Goal: Task Accomplishment & Management: Manage account settings

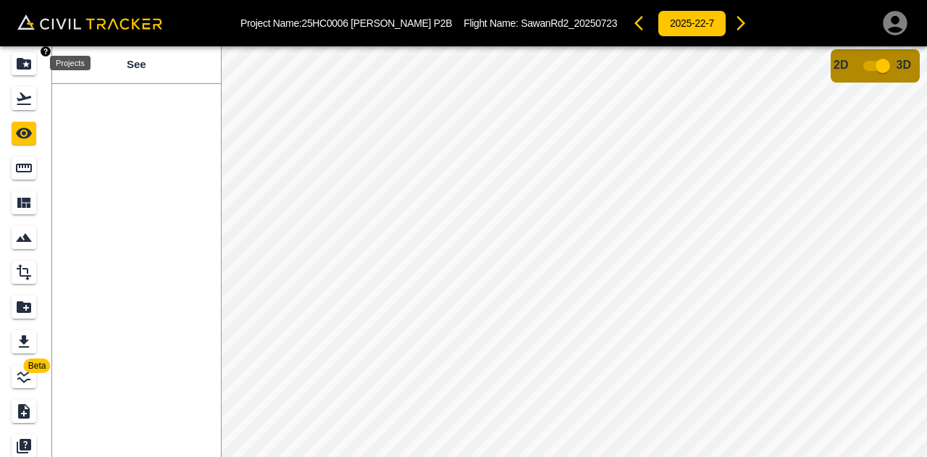
click at [33, 70] on div "Projects" at bounding box center [24, 63] width 25 height 23
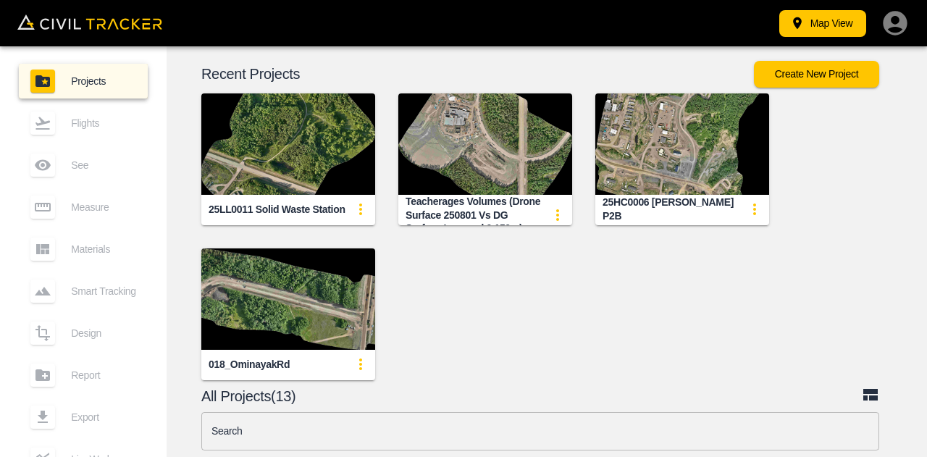
click at [697, 159] on img "button" at bounding box center [682, 143] width 174 height 101
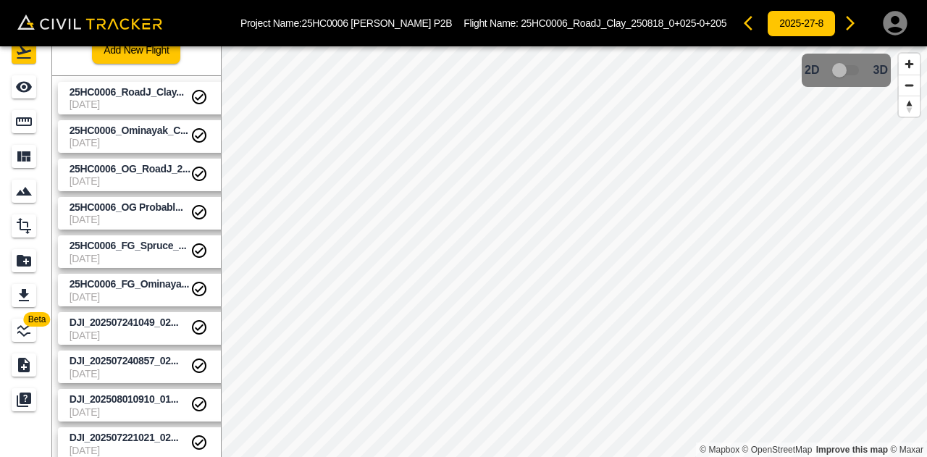
click at [148, 106] on span "[DATE]" at bounding box center [130, 104] width 121 height 12
click at [113, 98] on span "[DATE]" at bounding box center [130, 104] width 121 height 12
click at [140, 174] on div "25HC0006_OG_RoadJ_250723" at bounding box center [129, 187] width 128 height 26
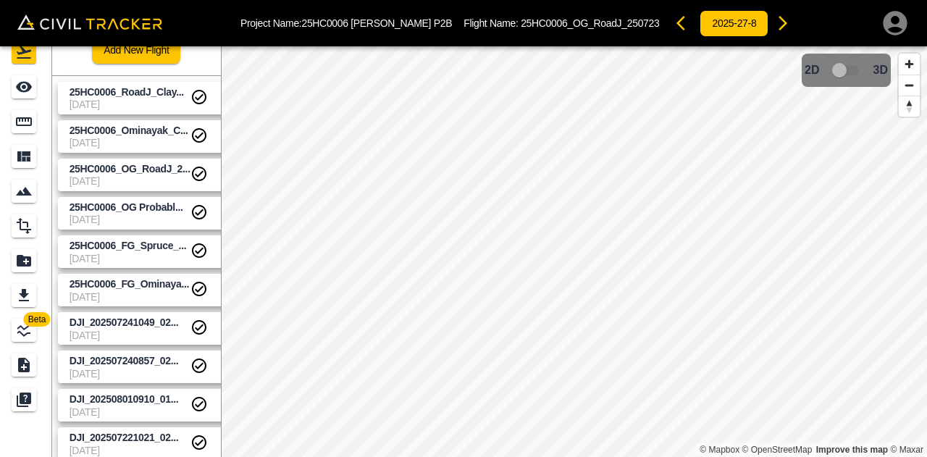
click at [159, 176] on span "[DATE]" at bounding box center [130, 181] width 121 height 12
click at [135, 212] on div "25HC0006_OG Probably_Scotty Rd" at bounding box center [125, 225] width 142 height 26
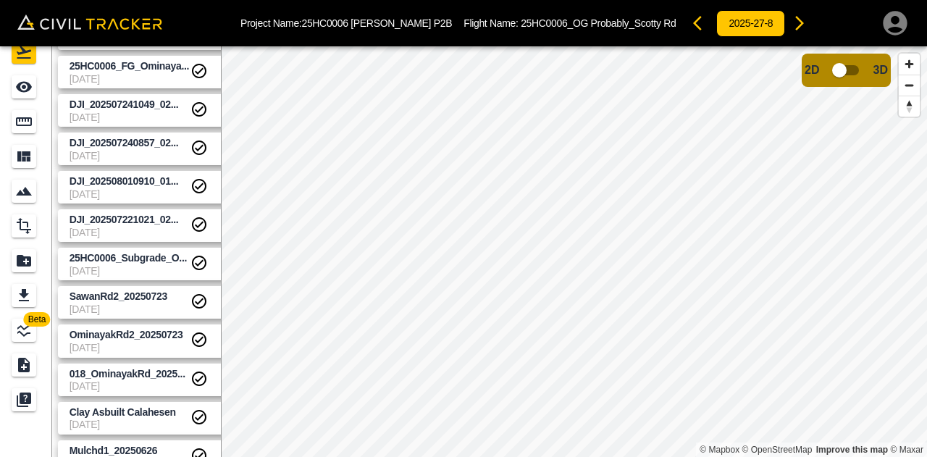
scroll to position [290, 0]
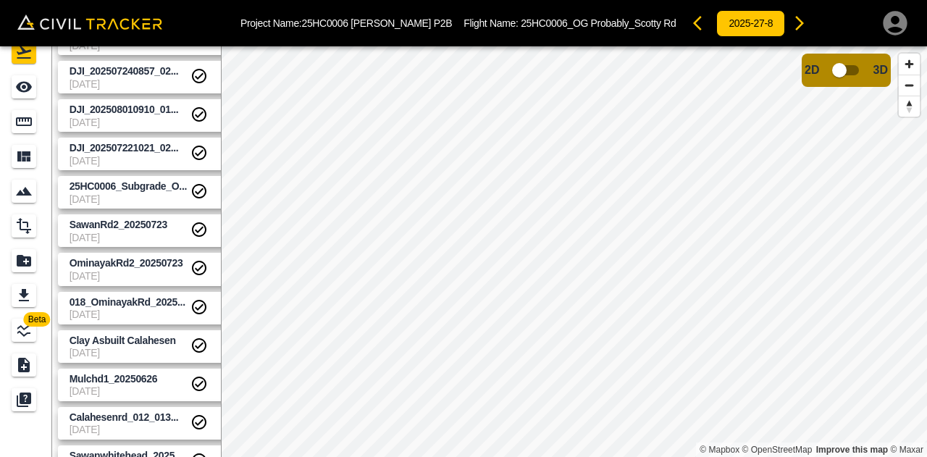
drag, startPoint x: 120, startPoint y: 230, endPoint x: 221, endPoint y: 263, distance: 106.0
click at [120, 230] on span "SawanRd2_20250723" at bounding box center [130, 225] width 121 height 14
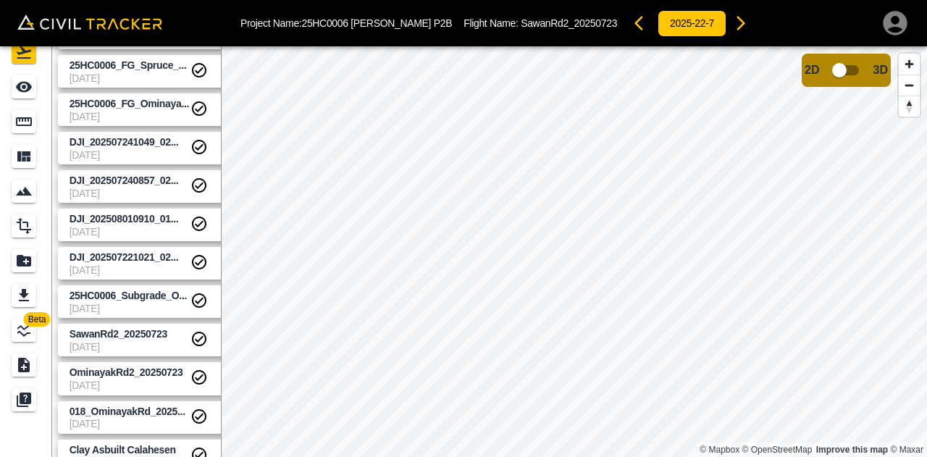
scroll to position [0, 0]
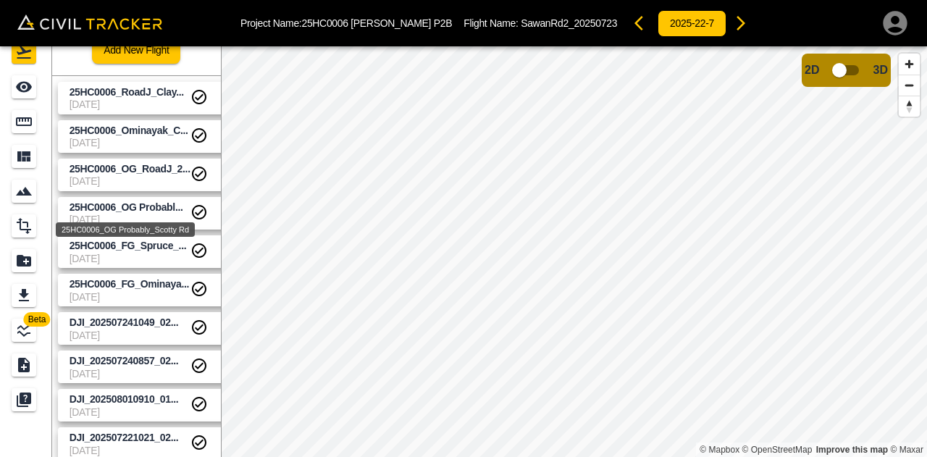
click at [135, 211] on span "25HC0006_OG Probabl..." at bounding box center [127, 207] width 114 height 12
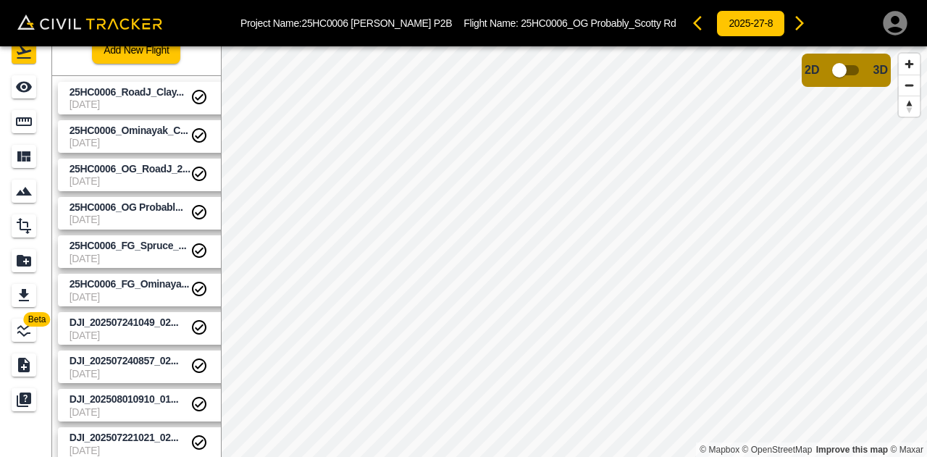
click at [703, 456] on html "Project Name: 25HC0006 HAMM P2B Flight Name: 25HC0006_OG Probably_Scotty Rd 202…" at bounding box center [463, 228] width 927 height 457
click at [612, 456] on html "Project Name: 25HC0006 HAMM P2B Flight Name: 25HC0006_OG Probably_Scotty Rd 202…" at bounding box center [463, 228] width 927 height 457
click at [132, 290] on span "25HC0006_FG_Ominaya..." at bounding box center [130, 284] width 121 height 14
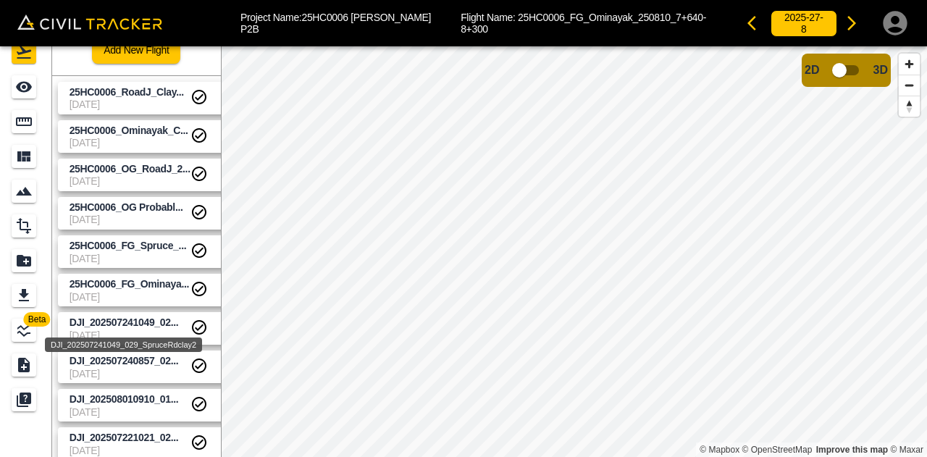
click at [143, 329] on div "DJI_202507241049_029_SpruceRdclay2" at bounding box center [123, 340] width 160 height 26
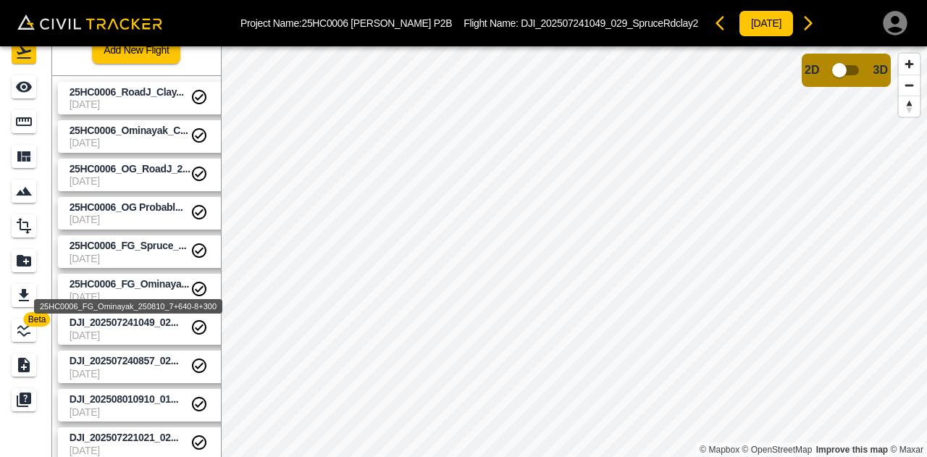
click at [166, 287] on span "25HC0006_FG_Ominaya..." at bounding box center [130, 284] width 120 height 12
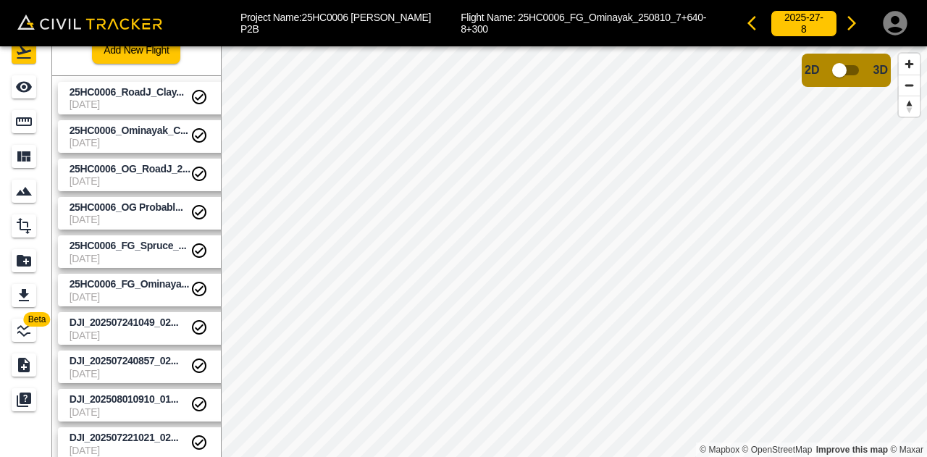
click at [146, 220] on span "[DATE]" at bounding box center [130, 220] width 121 height 12
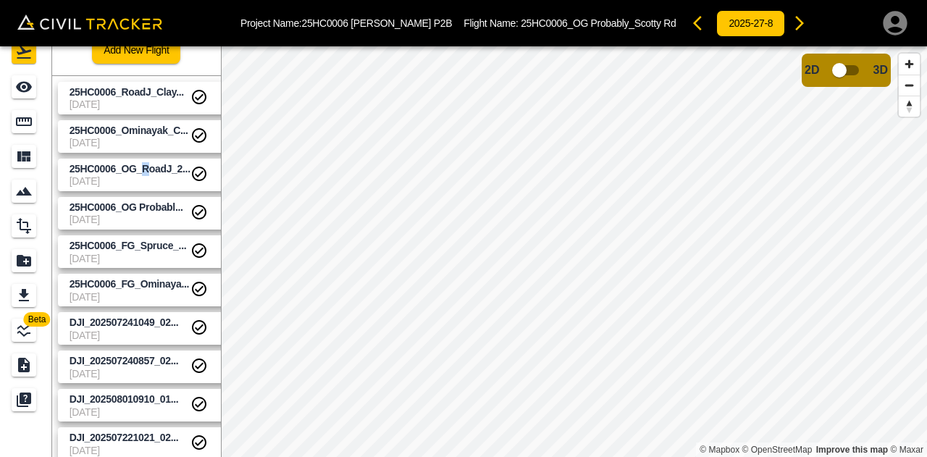
click at [145, 159] on link "25HC0006_OG_RoadJ_2... 8-27-2025" at bounding box center [146, 175] width 177 height 33
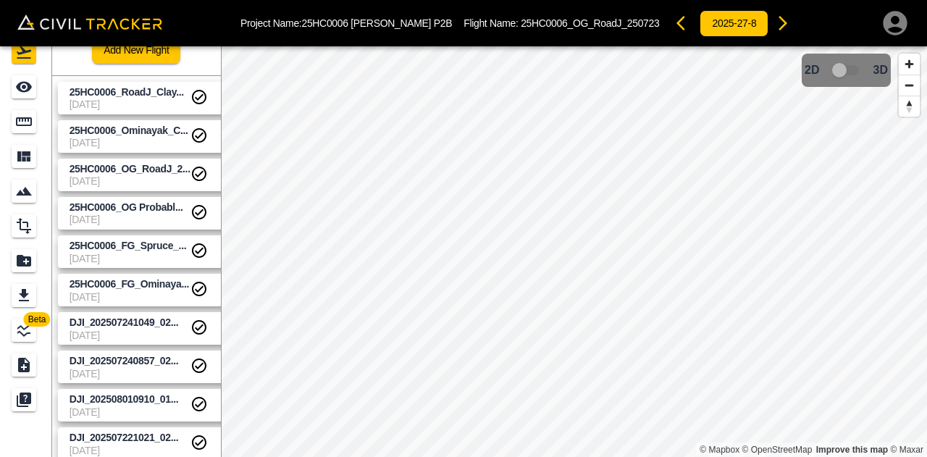
click at [159, 137] on span "[DATE]" at bounding box center [130, 143] width 121 height 12
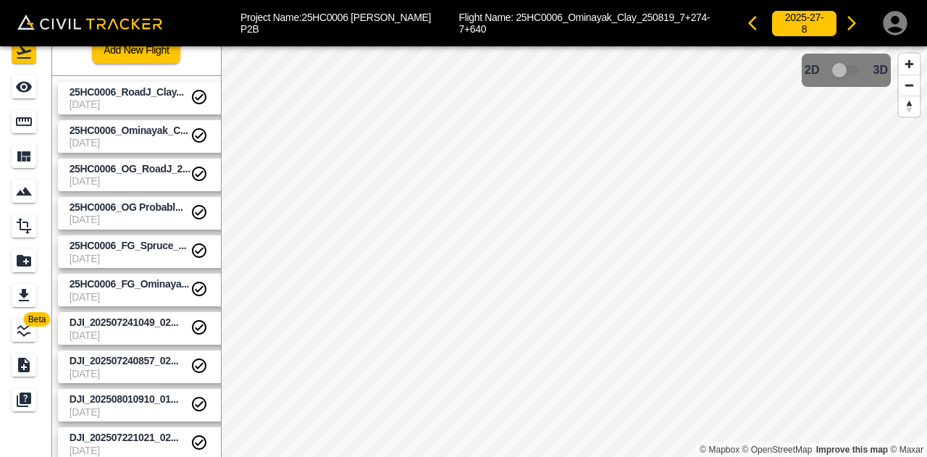
click at [145, 176] on span "[DATE]" at bounding box center [130, 181] width 121 height 12
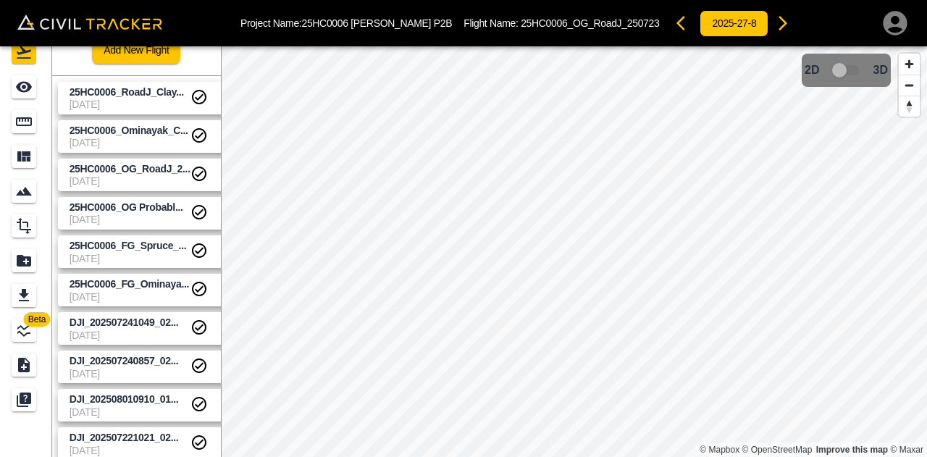
click at [145, 214] on span "25HC0006_OG Probabl..." at bounding box center [130, 208] width 121 height 14
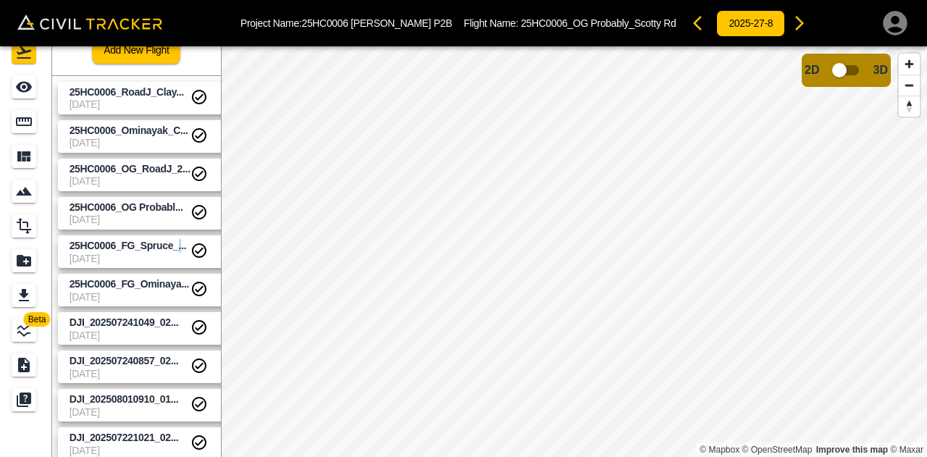
click at [172, 248] on span "25HC0006_FG_Spruce_..." at bounding box center [128, 246] width 117 height 12
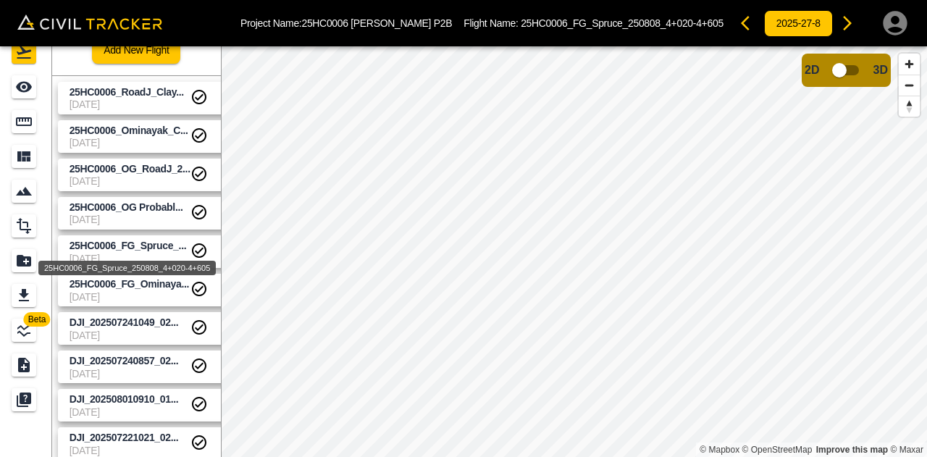
click at [142, 254] on div "25HC0006_FG_Spruce_250808_4+020-4+605" at bounding box center [127, 263] width 180 height 26
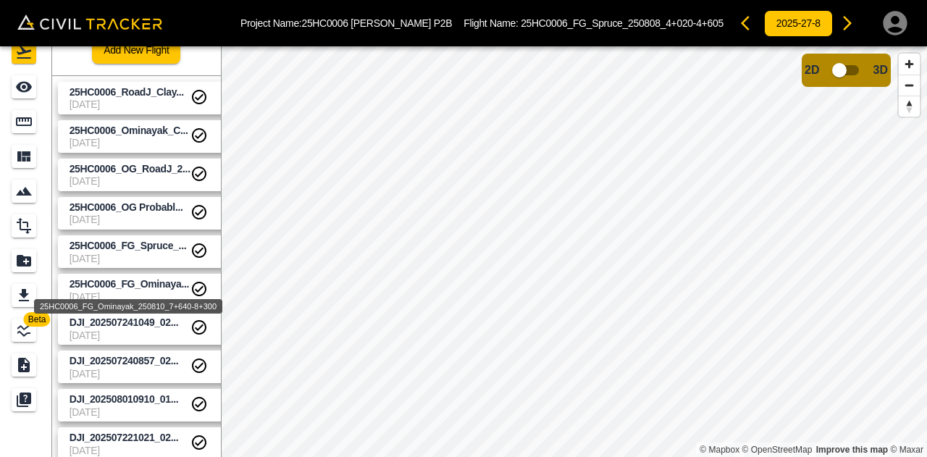
click at [142, 289] on div "25HC0006_FG_Ominayak_250810_7+640-8+300" at bounding box center [128, 302] width 191 height 26
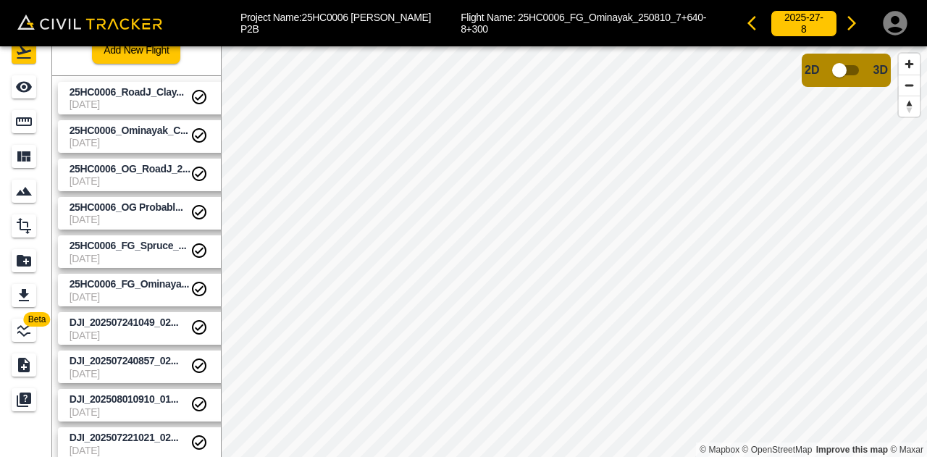
click at [144, 292] on span "[DATE]" at bounding box center [130, 297] width 121 height 12
click at [155, 330] on span "[DATE]" at bounding box center [130, 335] width 121 height 12
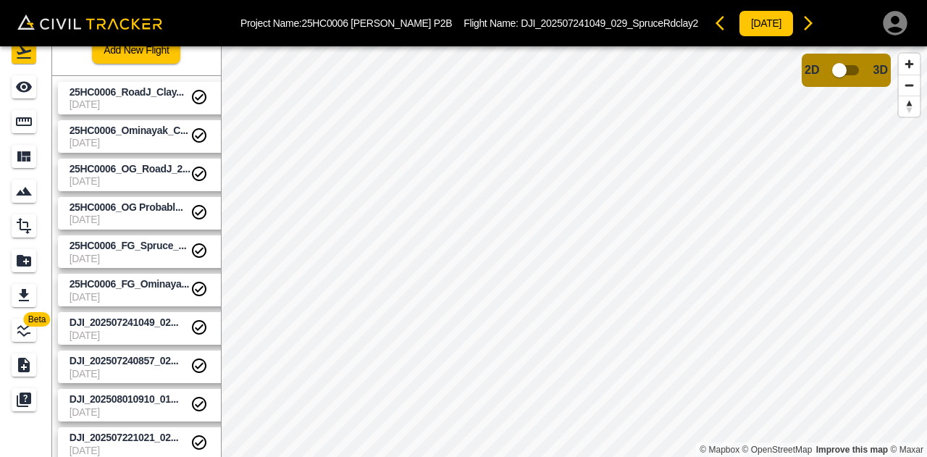
click at [146, 369] on span "[DATE]" at bounding box center [130, 374] width 121 height 12
click at [141, 409] on span "[DATE]" at bounding box center [130, 412] width 121 height 12
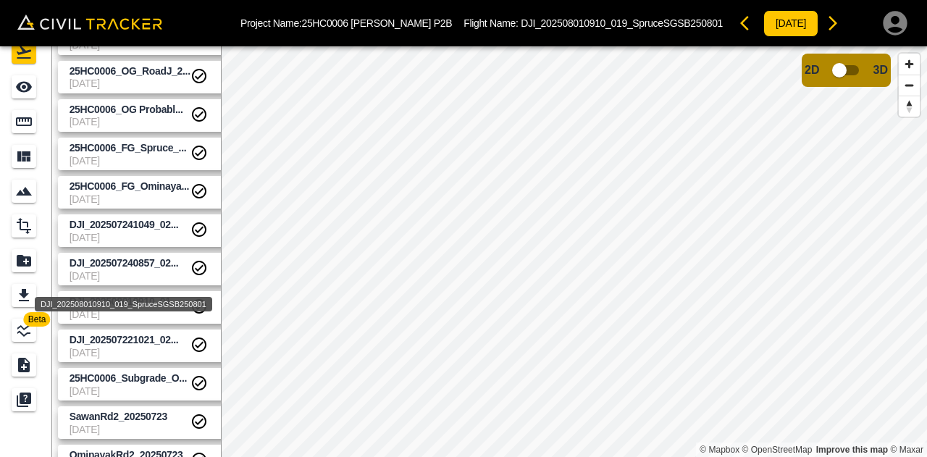
scroll to position [145, 0]
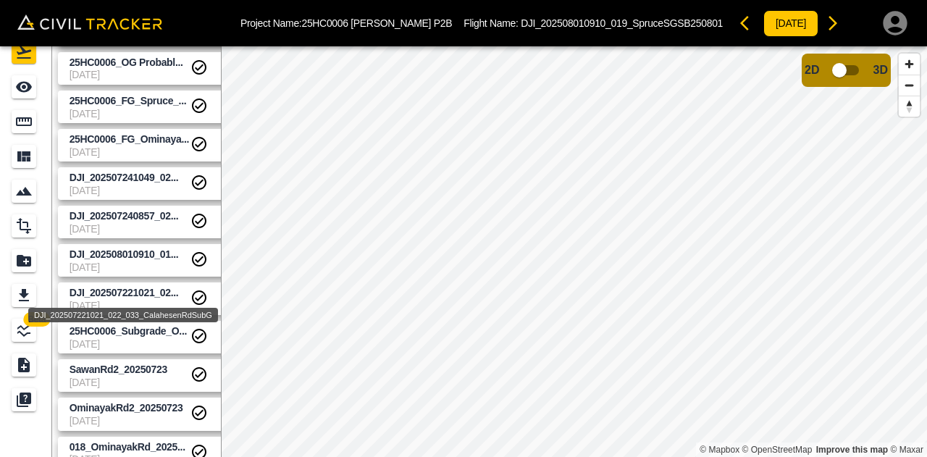
click at [130, 289] on span "DJI_202507221021_02..." at bounding box center [124, 293] width 109 height 12
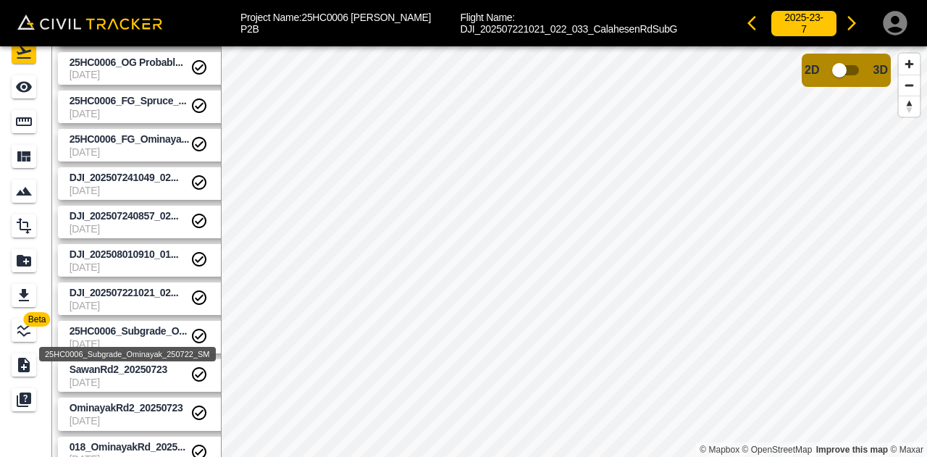
click at [135, 342] on div "25HC0006_Subgrade_Ominayak_250722_SM" at bounding box center [128, 350] width 180 height 26
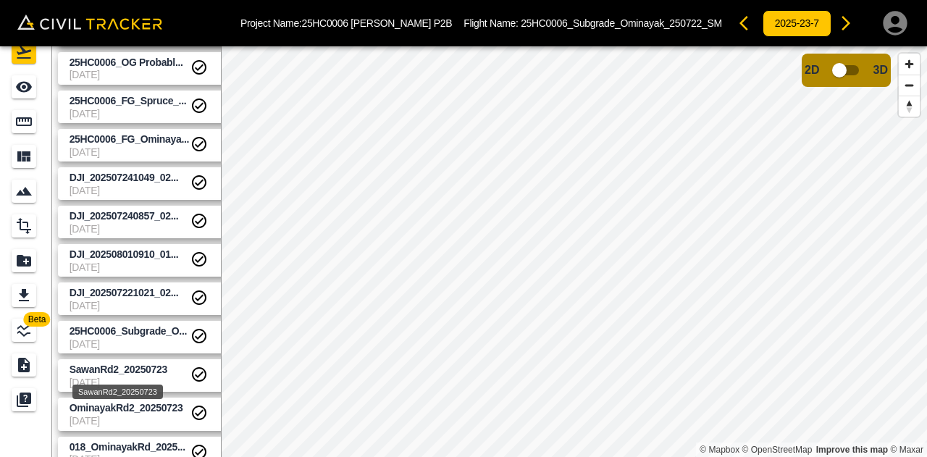
click at [137, 380] on div "SawanRd2_20250723" at bounding box center [117, 387] width 93 height 26
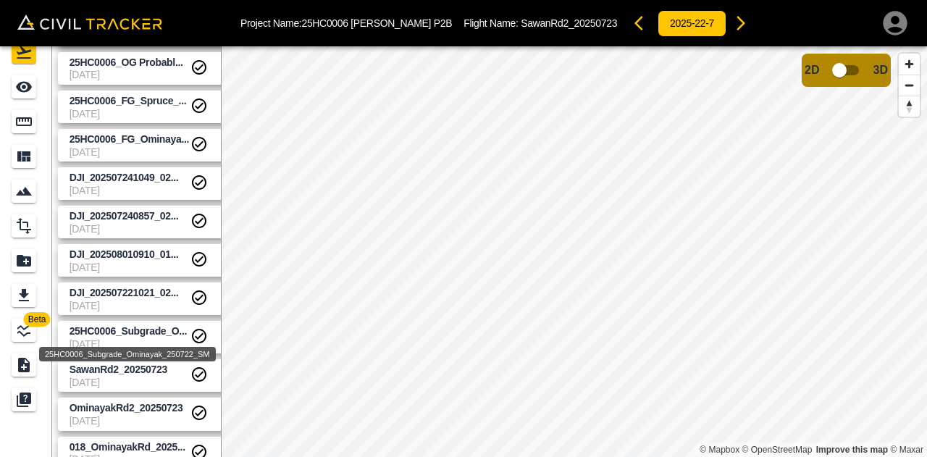
click at [121, 331] on span "25HC0006_Subgrade_O..." at bounding box center [128, 331] width 117 height 12
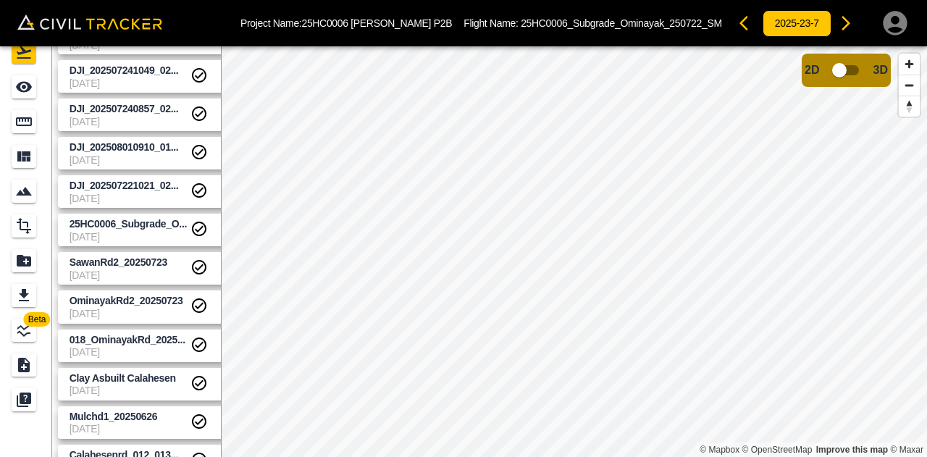
scroll to position [392, 0]
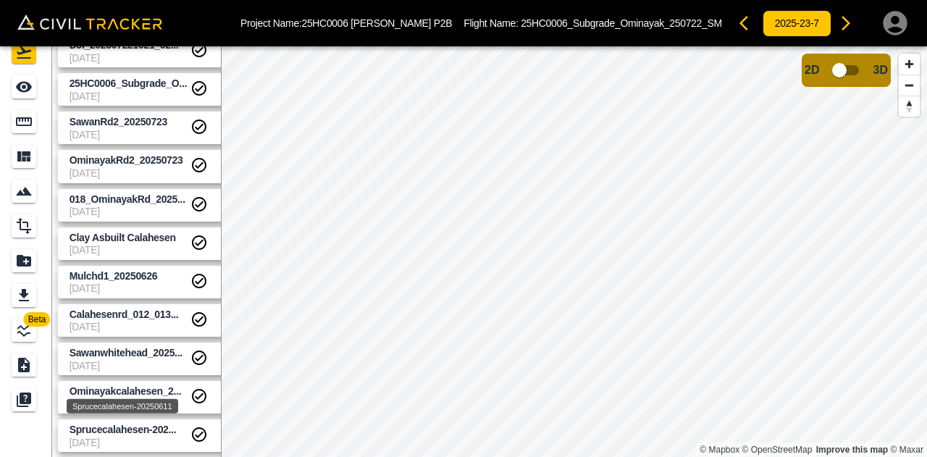
click at [135, 389] on span "Ominayakcalahesen_2..." at bounding box center [126, 391] width 112 height 12
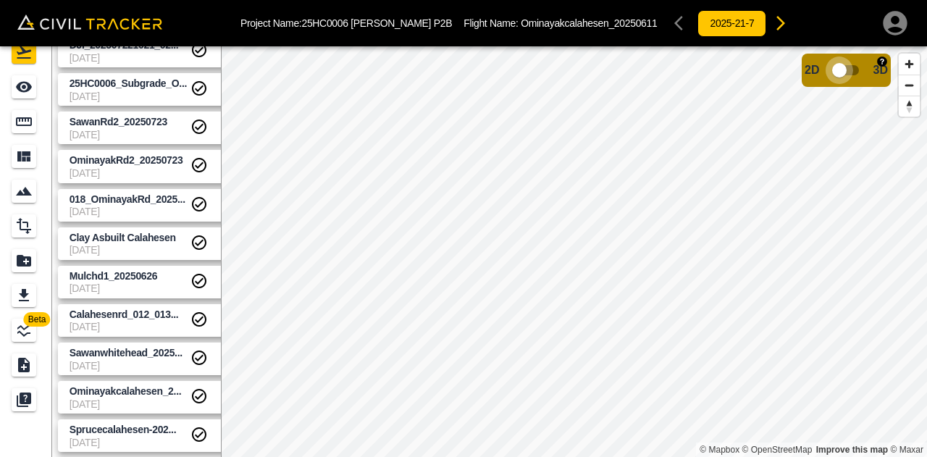
click at [854, 72] on input "checkbox" at bounding box center [839, 70] width 83 height 28
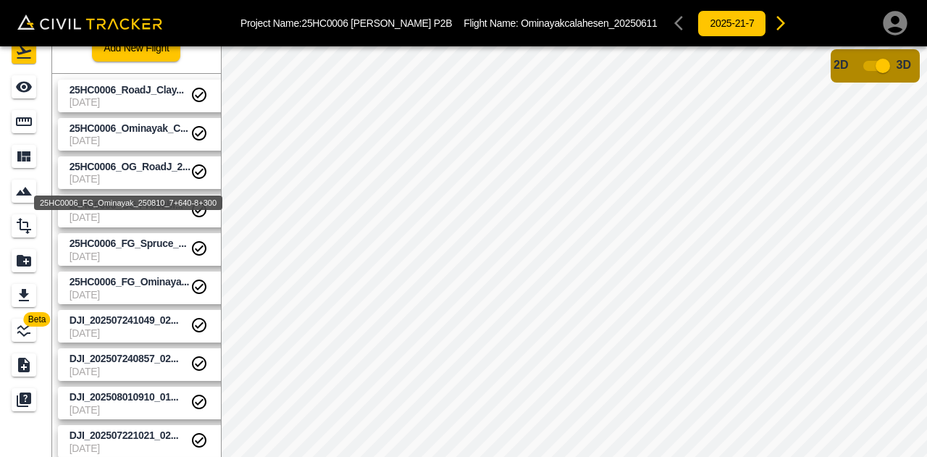
scroll to position [0, 0]
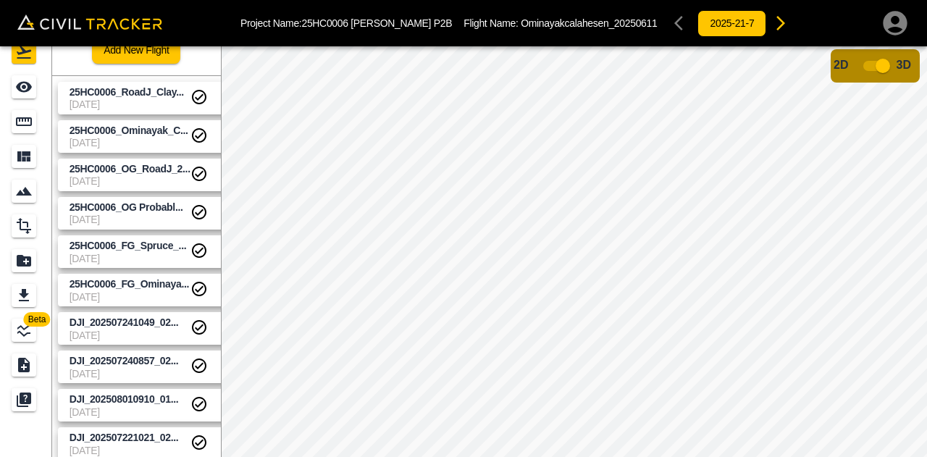
click at [153, 99] on span "[DATE]" at bounding box center [130, 104] width 121 height 12
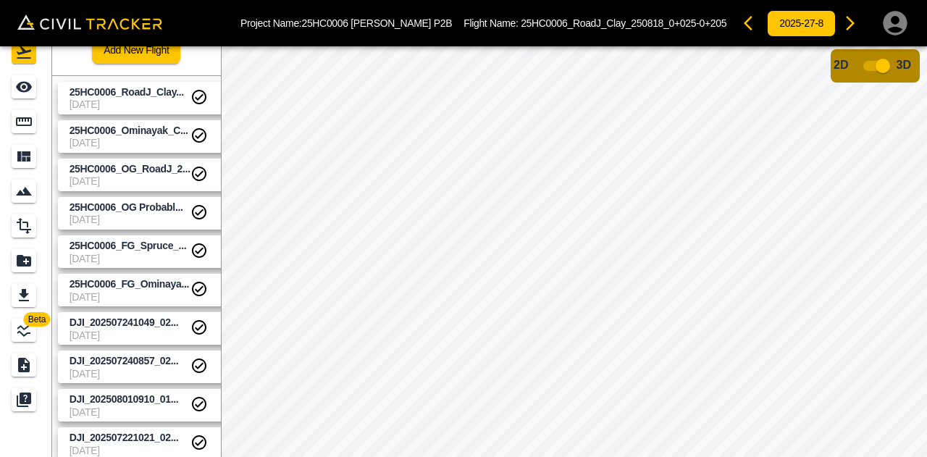
click at [867, 62] on input "checkbox" at bounding box center [882, 66] width 83 height 28
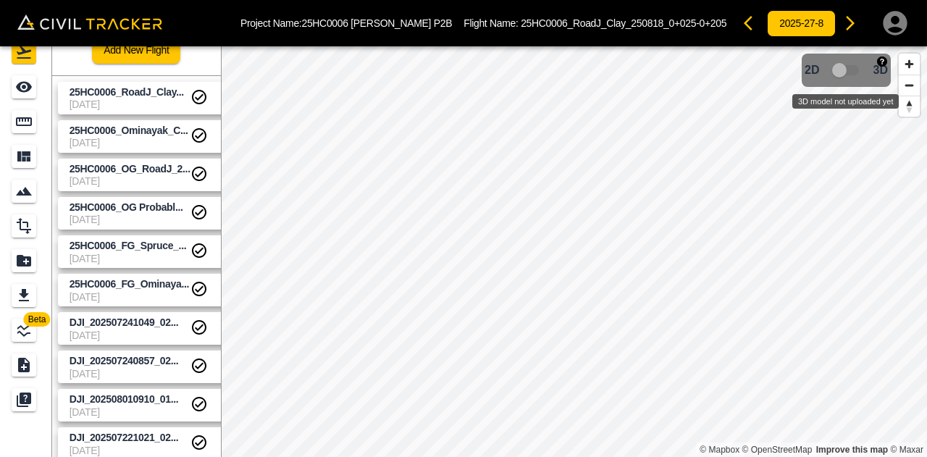
click at [861, 76] on span "3D model not uploaded yet" at bounding box center [846, 70] width 42 height 28
click at [847, 71] on span "3D model not uploaded yet" at bounding box center [846, 70] width 42 height 28
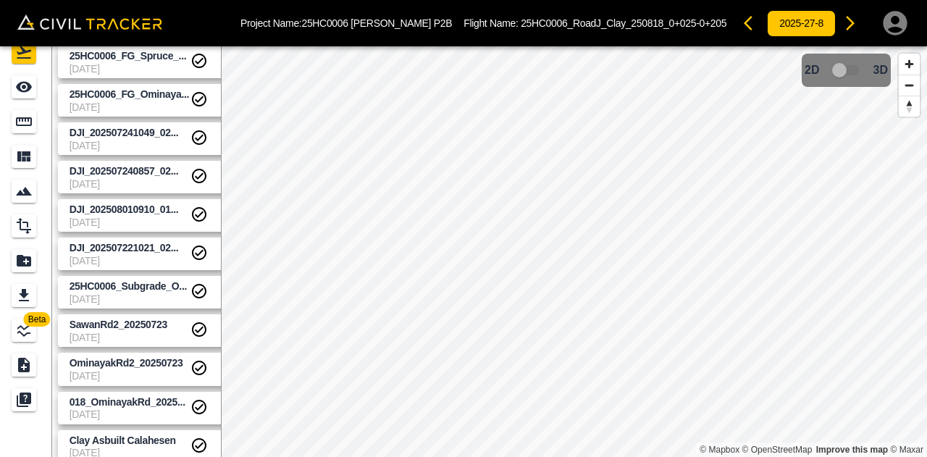
scroll to position [217, 0]
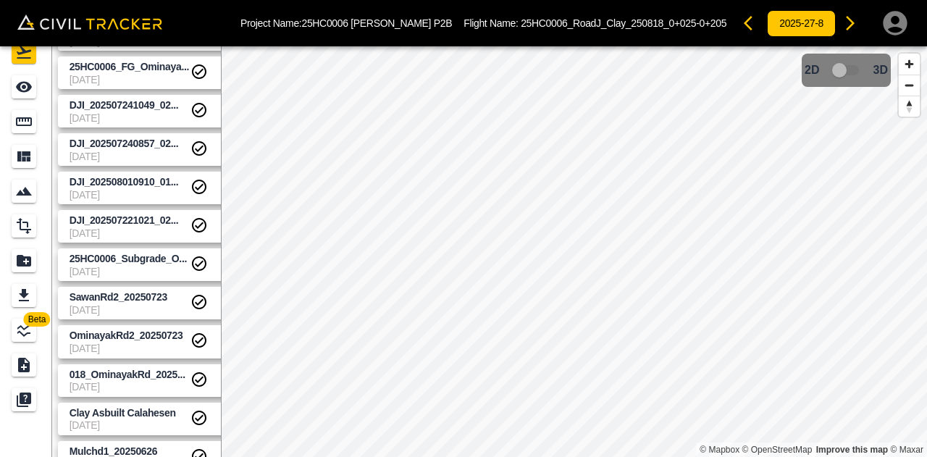
click at [130, 305] on span "[DATE]" at bounding box center [130, 310] width 121 height 12
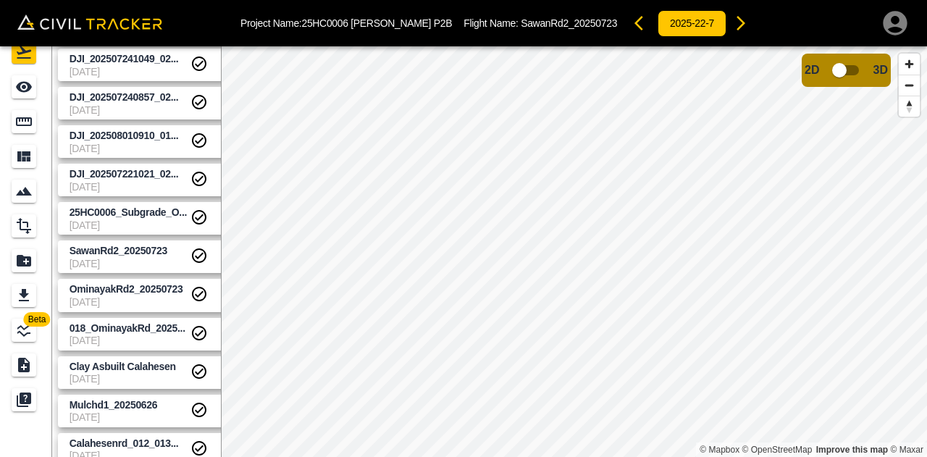
scroll to position [392, 0]
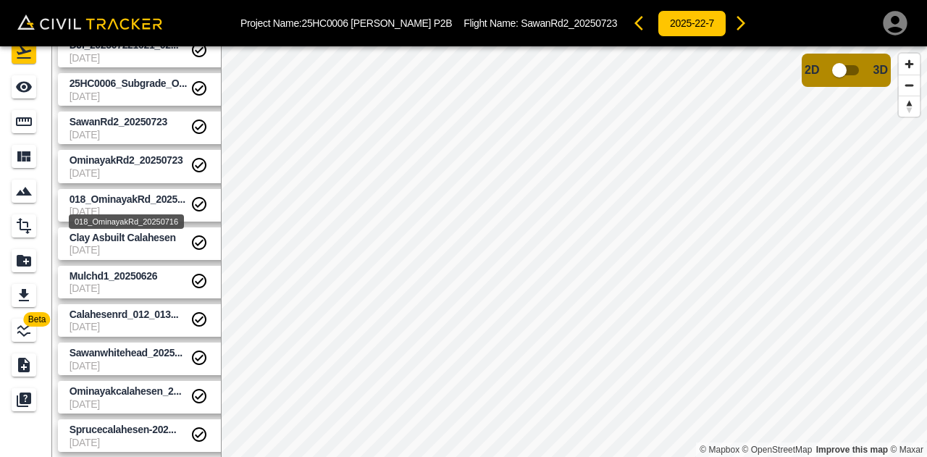
click at [132, 203] on span "018_OminayakRd_2025..." at bounding box center [128, 199] width 116 height 12
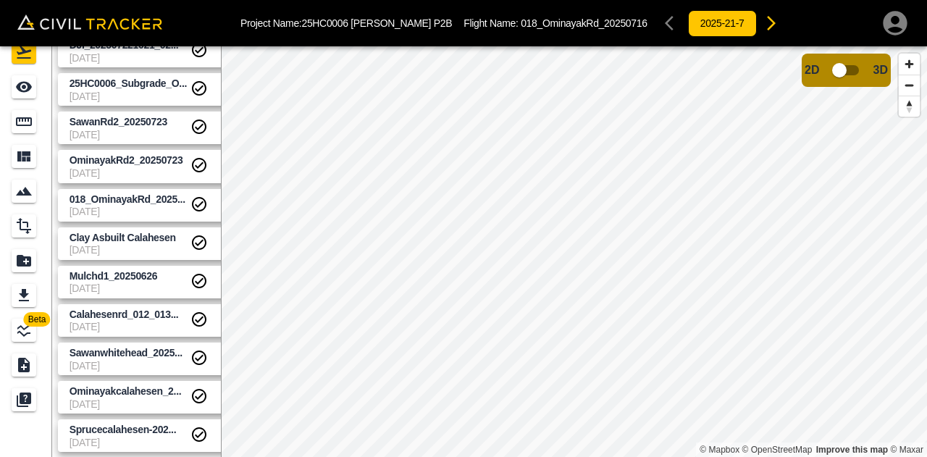
click at [113, 231] on span "Clay Asbuilt Calahesen" at bounding box center [130, 238] width 121 height 14
click at [129, 206] on span "[DATE]" at bounding box center [130, 212] width 121 height 12
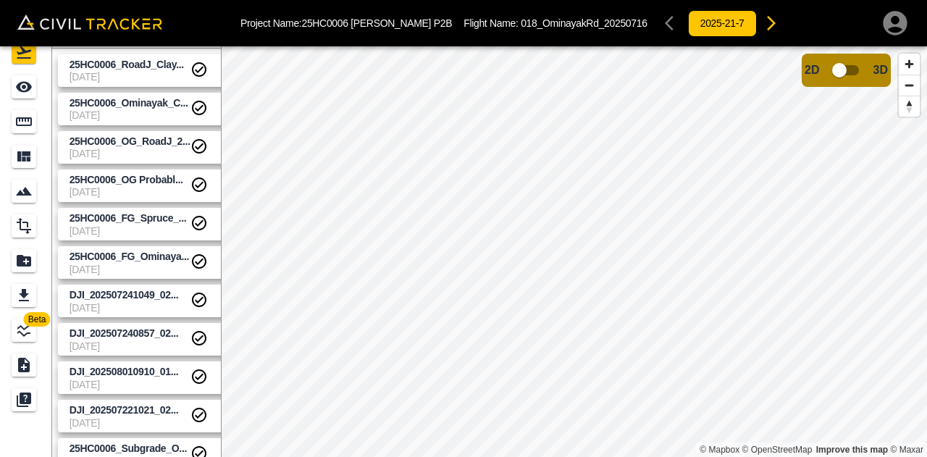
scroll to position [0, 0]
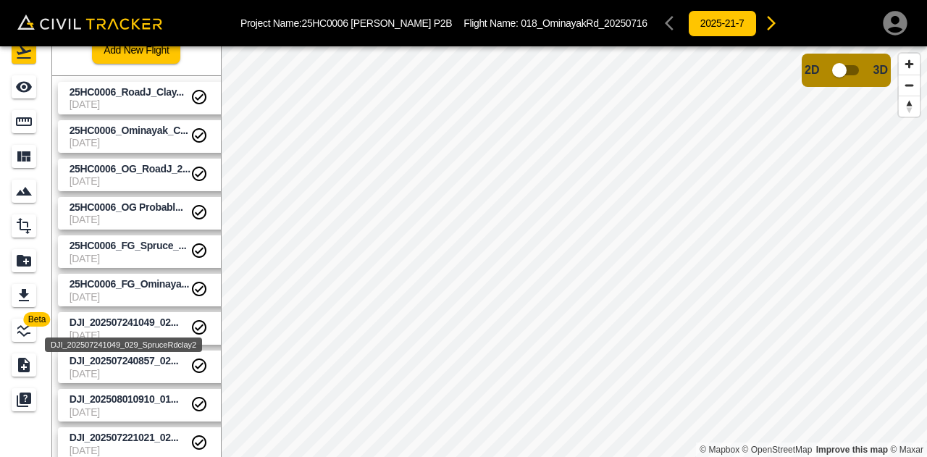
click at [122, 330] on div "DJI_202507241049_029_SpruceRdclay2" at bounding box center [123, 340] width 160 height 26
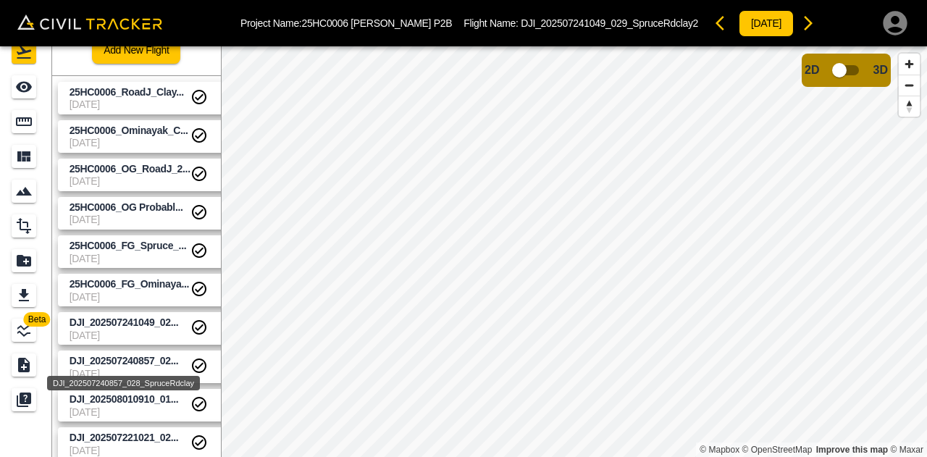
click at [128, 356] on span "DJI_202507240857_02..." at bounding box center [124, 361] width 109 height 12
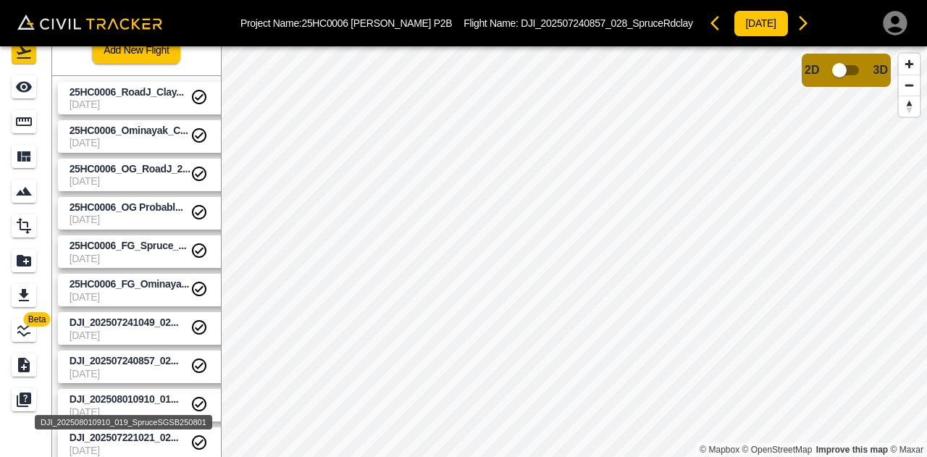
click at [144, 408] on div "DJI_202508010910_019_SpruceSGSB250801" at bounding box center [123, 418] width 180 height 26
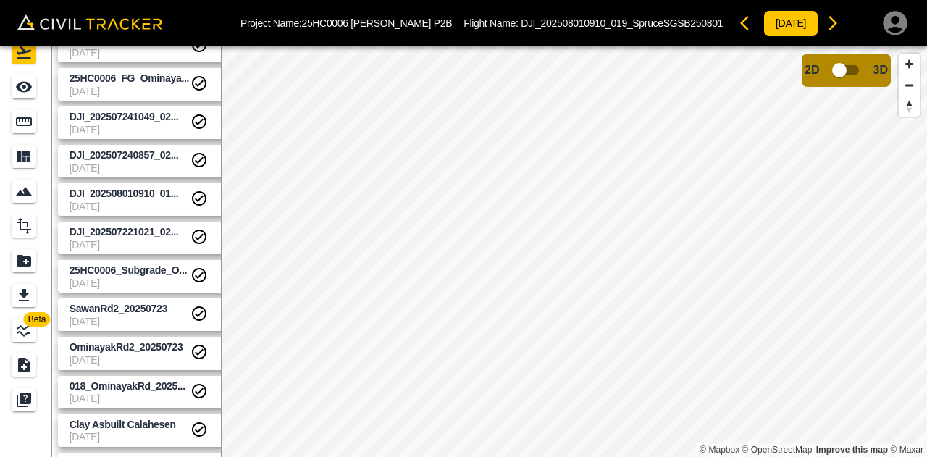
scroll to position [217, 0]
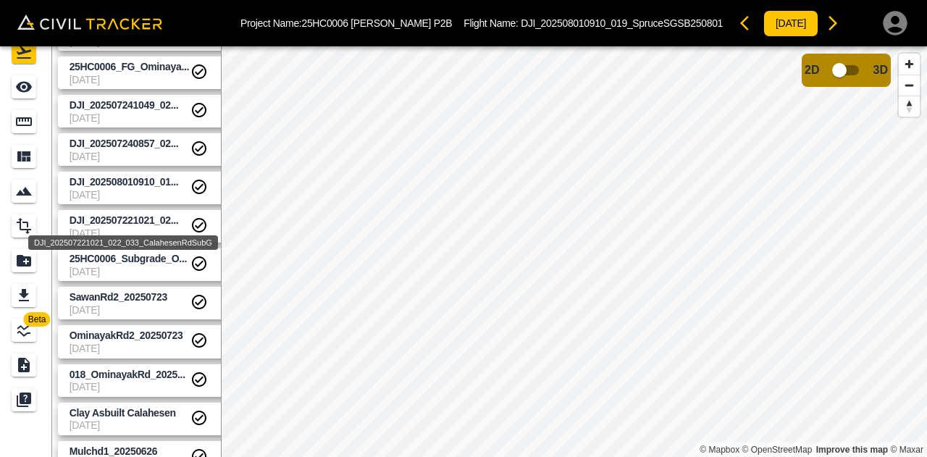
click at [137, 224] on span "DJI_202507221021_02..." at bounding box center [124, 220] width 109 height 12
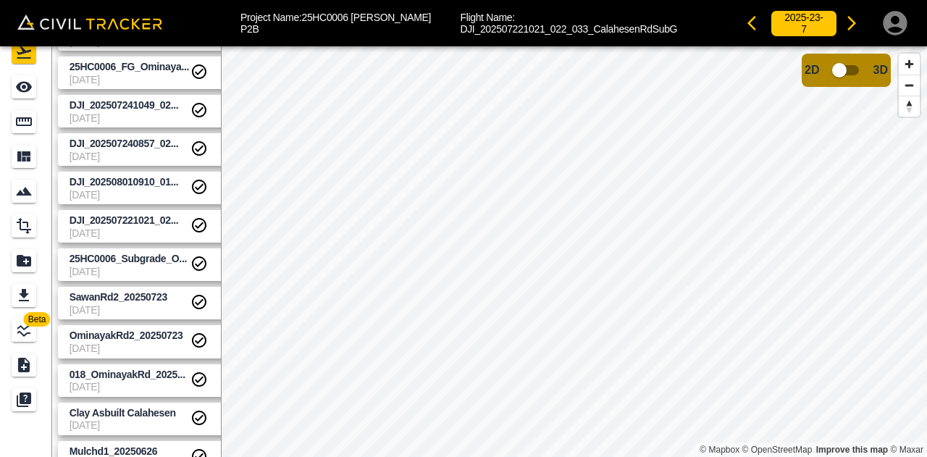
click at [131, 191] on span "[DATE]" at bounding box center [130, 195] width 121 height 12
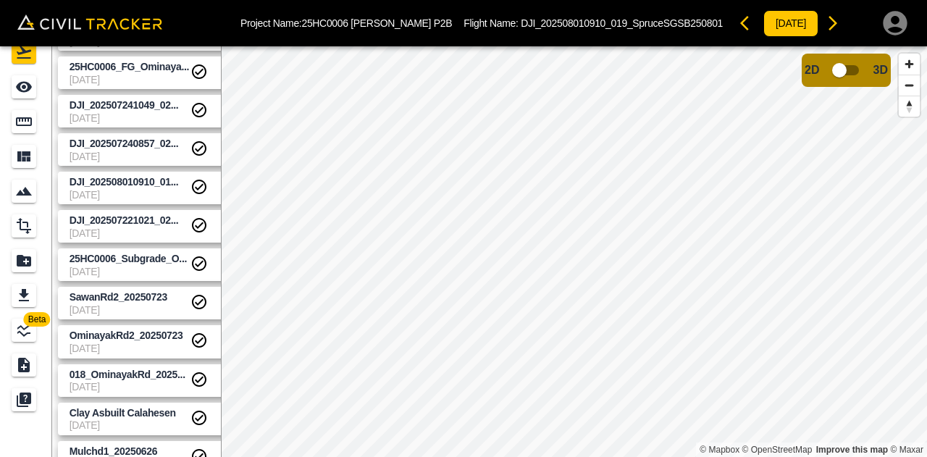
click at [139, 156] on span "[DATE]" at bounding box center [130, 157] width 121 height 12
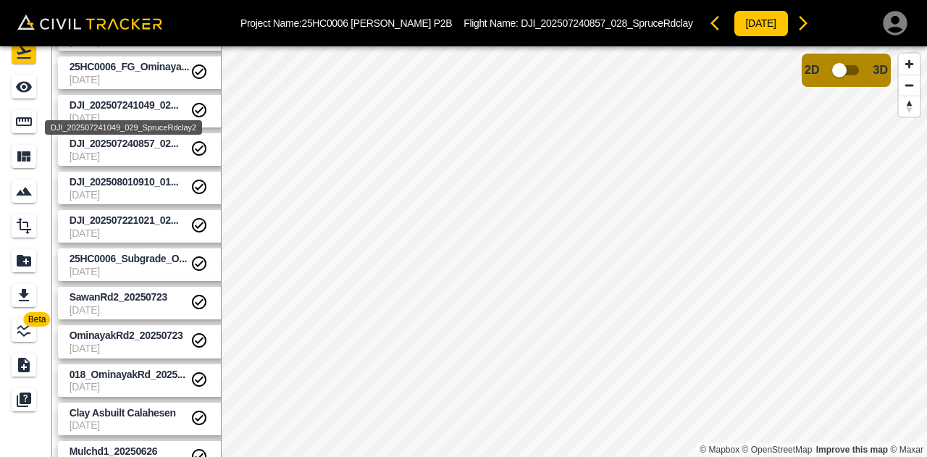
click at [117, 72] on span "25HC0006_FG_Ominaya..." at bounding box center [130, 67] width 121 height 14
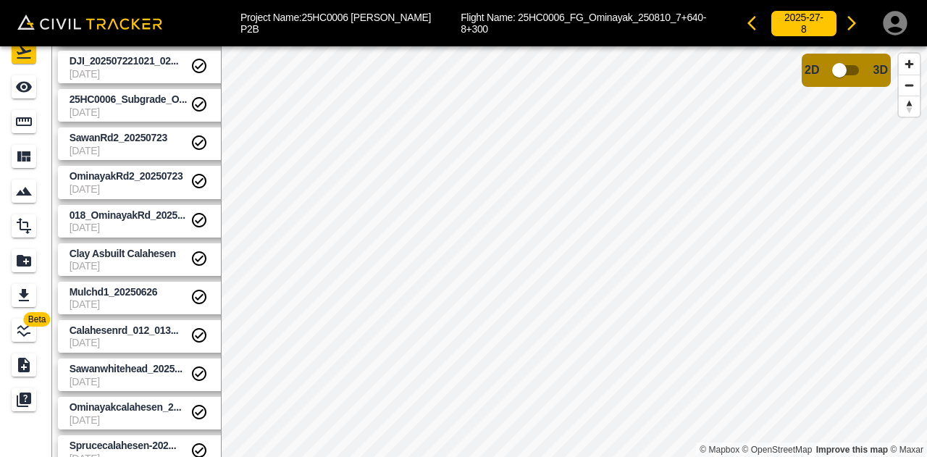
scroll to position [392, 0]
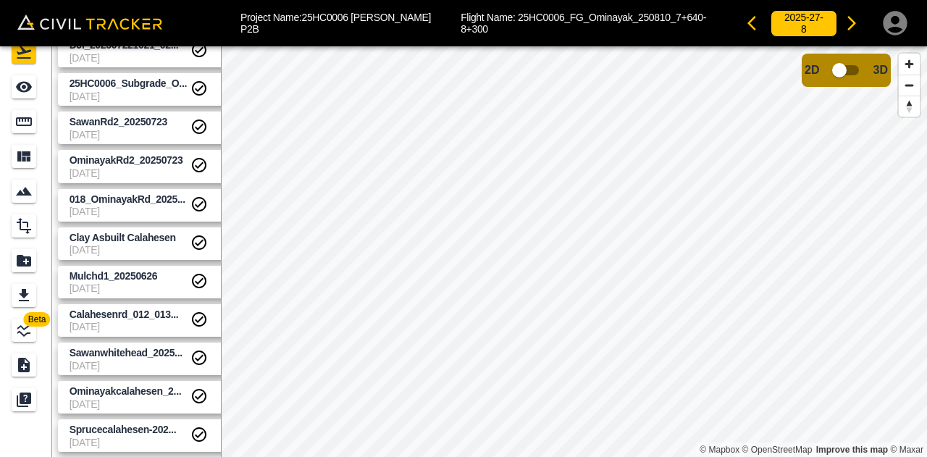
click at [136, 206] on span "[DATE]" at bounding box center [130, 212] width 121 height 12
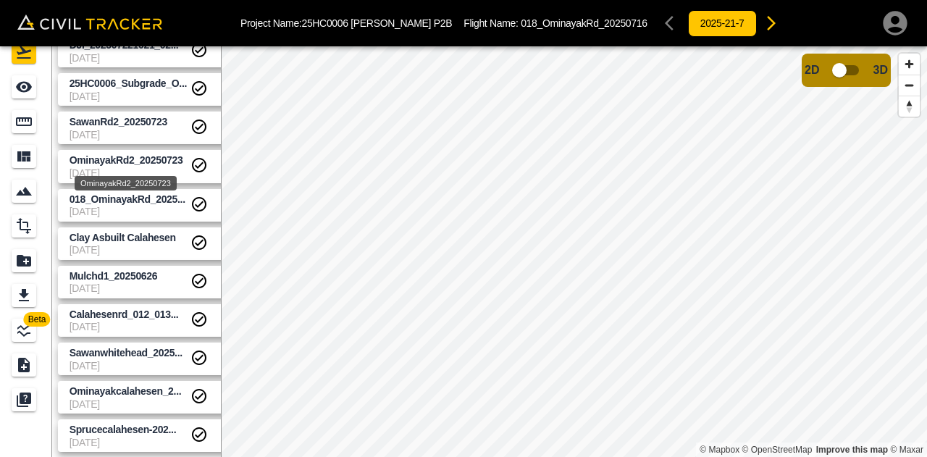
click at [135, 163] on span "OminayakRd2_20250723" at bounding box center [127, 160] width 114 height 12
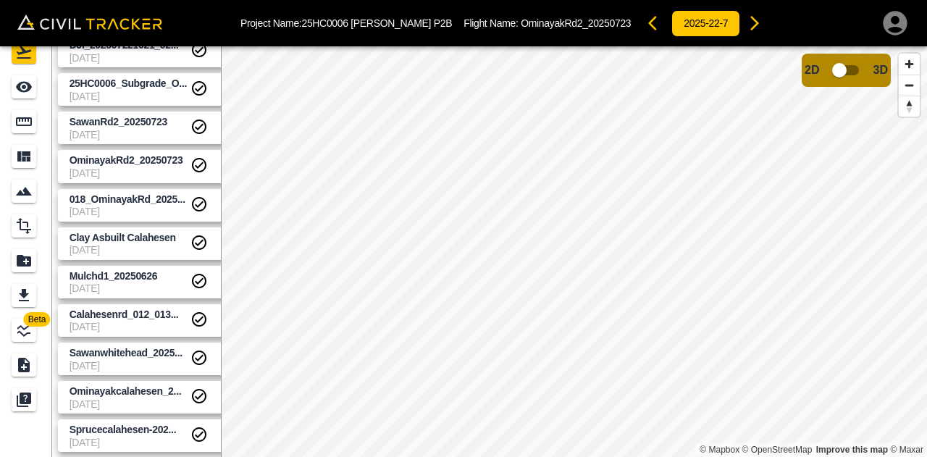
click at [926, 172] on html "Project Name: 25HC0006 HAMM P2B Flight Name: OminayakRd2_20250723 2025-22-7 Bet…" at bounding box center [463, 228] width 927 height 457
click at [139, 327] on span "[DATE]" at bounding box center [130, 327] width 121 height 12
click at [135, 267] on link "Mulchd1_20250626 7-21-2025" at bounding box center [146, 282] width 177 height 33
click at [143, 237] on span "Clay Asbuilt Calahesen" at bounding box center [123, 238] width 106 height 12
click at [145, 209] on span "[DATE]" at bounding box center [130, 212] width 121 height 12
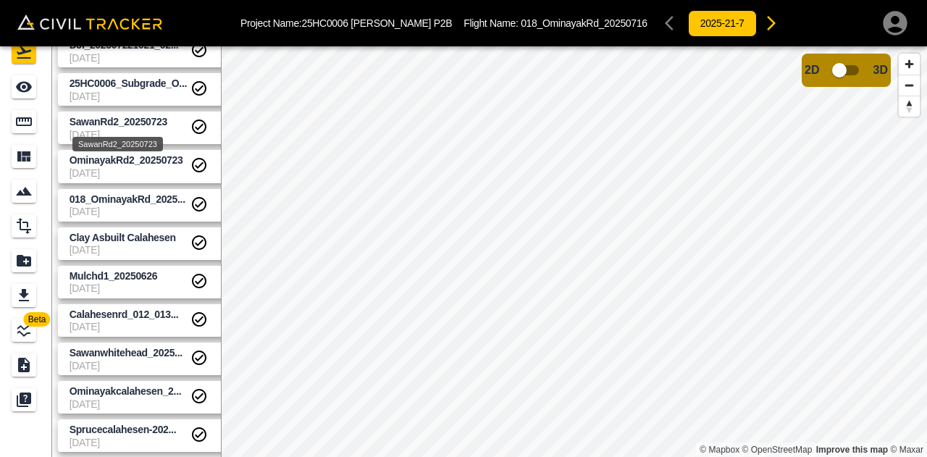
click at [132, 119] on span "SawanRd2_20250723" at bounding box center [119, 122] width 98 height 12
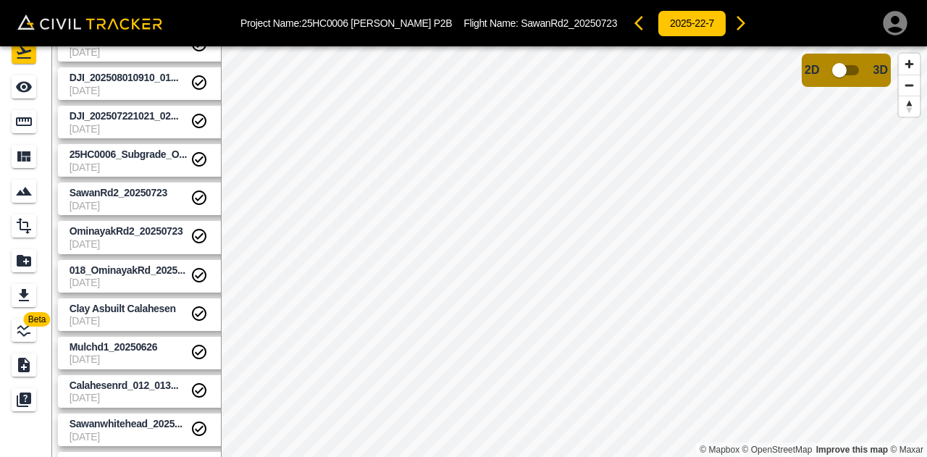
scroll to position [248, 0]
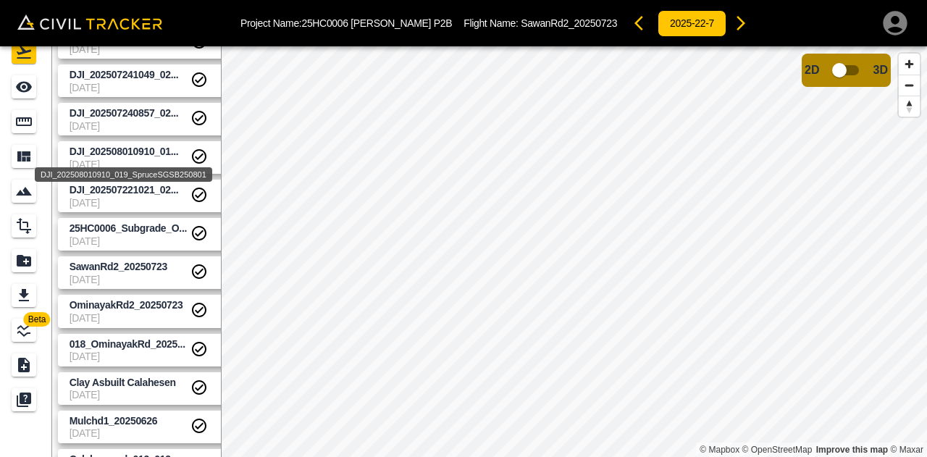
click at [122, 153] on span "DJI_202508010910_01..." at bounding box center [124, 152] width 109 height 12
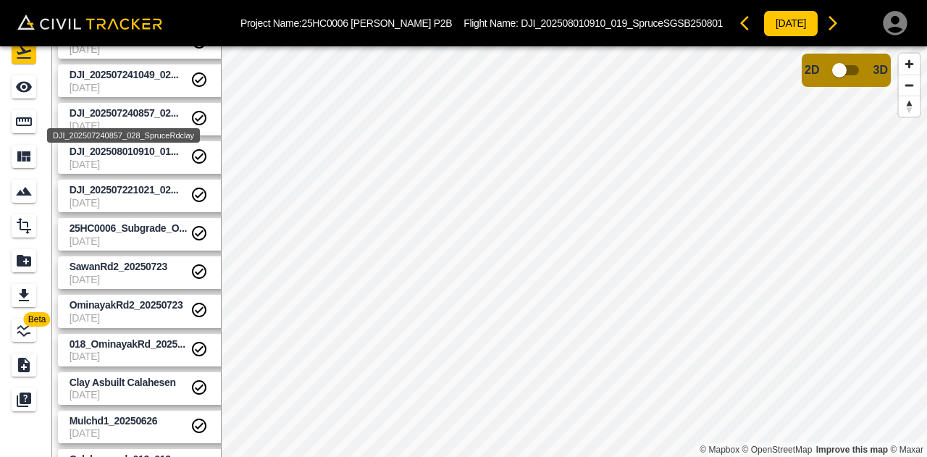
click at [119, 109] on span "DJI_202507240857_02..." at bounding box center [124, 113] width 109 height 12
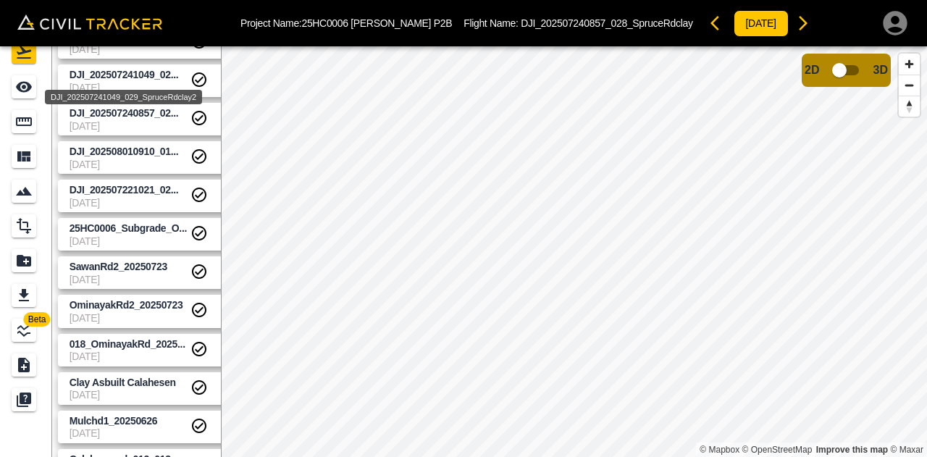
click at [120, 69] on span "DJI_202507241049_02..." at bounding box center [124, 75] width 109 height 12
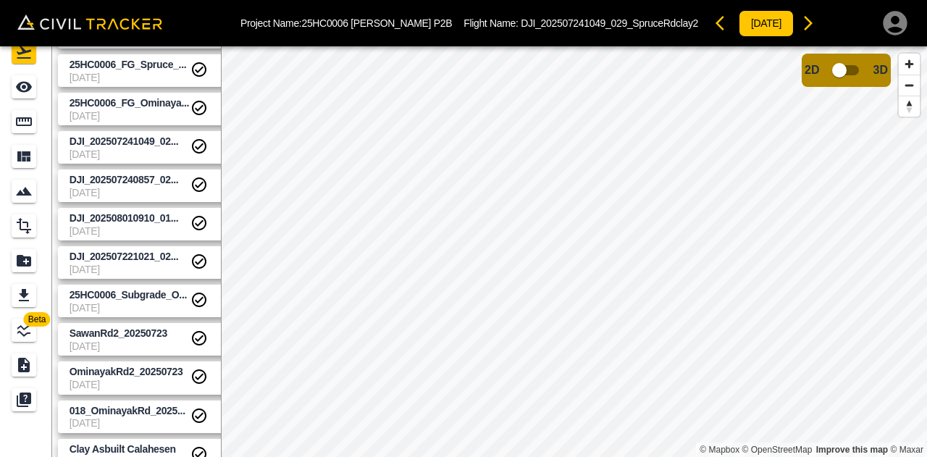
scroll to position [103, 0]
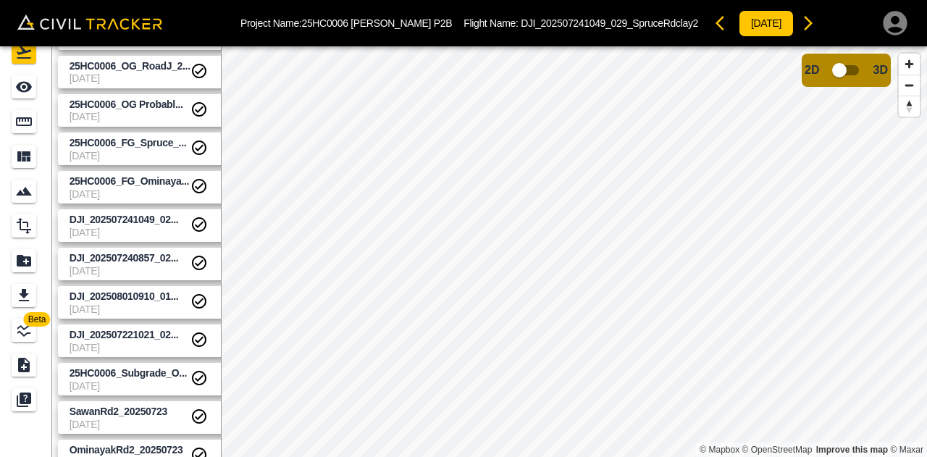
click at [138, 190] on span "[DATE]" at bounding box center [130, 194] width 121 height 12
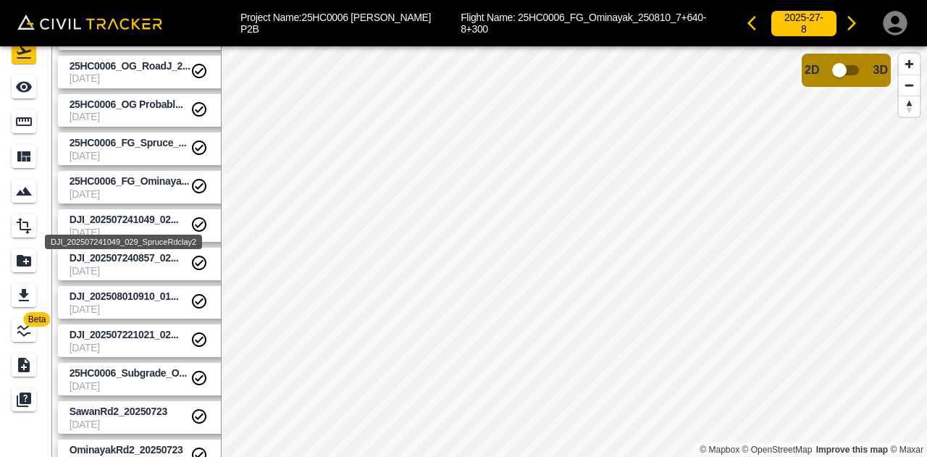
click at [153, 223] on span "DJI_202507241049_02..." at bounding box center [124, 220] width 109 height 12
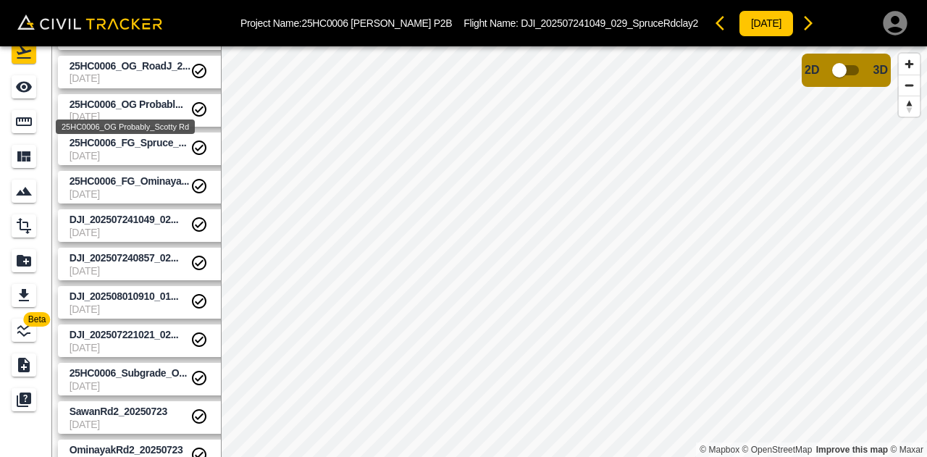
click at [140, 99] on span "25HC0006_OG Probabl..." at bounding box center [127, 104] width 114 height 12
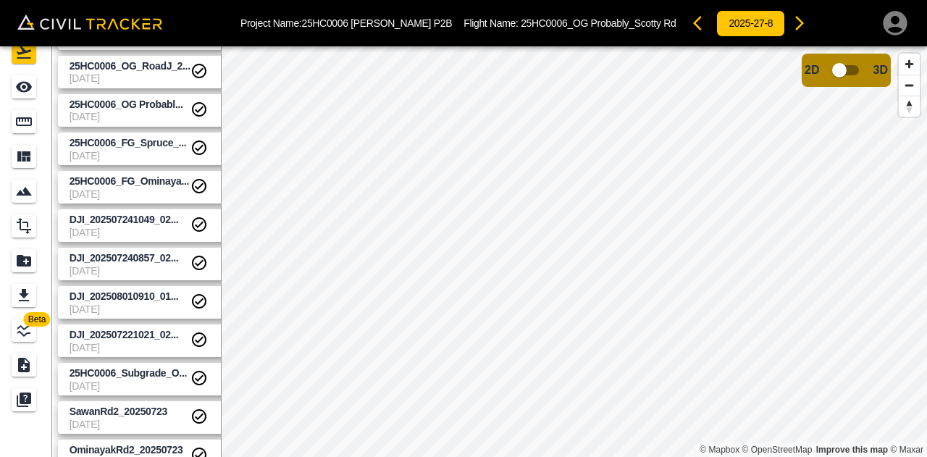
click at [424, 44] on div "Project Name: 25HC0006 HAMM P2B Flight Name: 25HC0006_OG Probably_Scotty Rd 202…" at bounding box center [463, 228] width 927 height 457
click at [97, 413] on span "SawanRd2_20250723" at bounding box center [119, 411] width 98 height 12
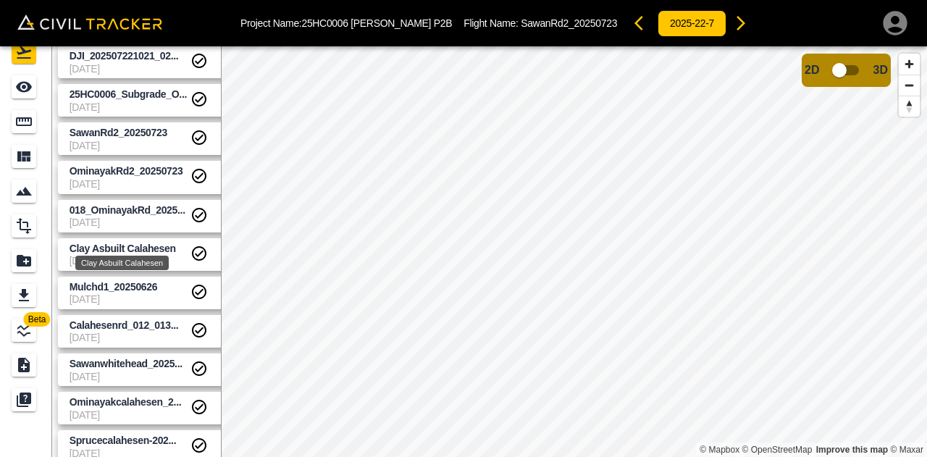
scroll to position [392, 0]
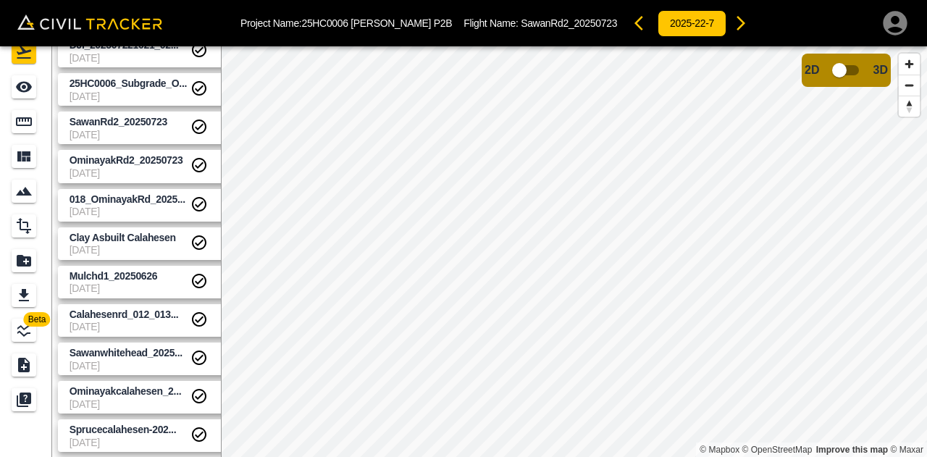
click at [101, 243] on span "Clay Asbuilt Calahesen" at bounding box center [130, 238] width 121 height 14
click at [176, 332] on span "[DATE]" at bounding box center [130, 327] width 121 height 12
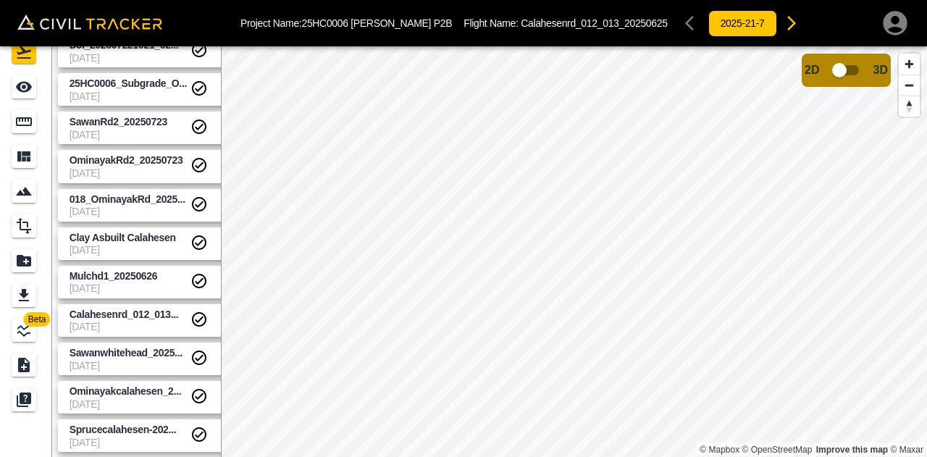
click at [153, 321] on div "Calahesenrd_012_013... 7-21-2025" at bounding box center [130, 320] width 121 height 25
click at [153, 321] on span "Calahesenrd_012_013..." at bounding box center [130, 315] width 121 height 14
click at [183, 315] on span "Calahesenrd_012_013..." at bounding box center [130, 315] width 121 height 14
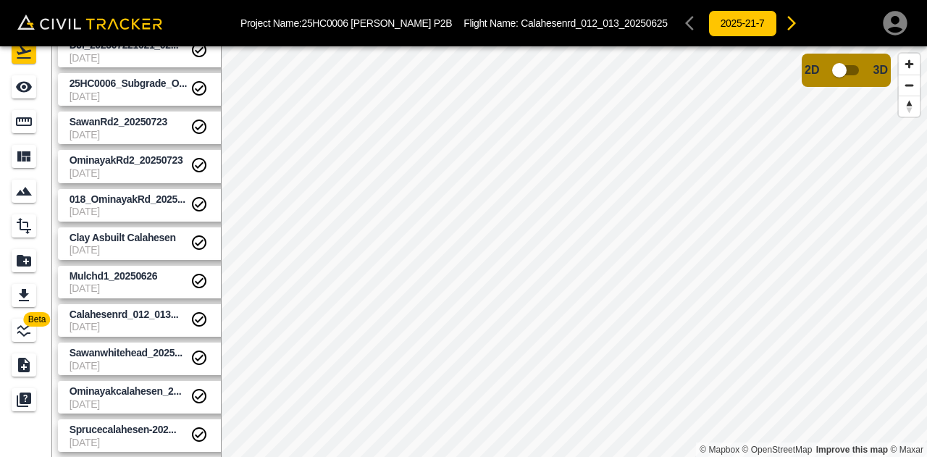
click at [193, 316] on icon "Completed" at bounding box center [199, 319] width 14 height 14
click at [217, 319] on icon "settings" at bounding box center [222, 319] width 17 height 17
click at [368, 353] on div at bounding box center [463, 228] width 927 height 457
click at [906, 88] on span "Zoom out" at bounding box center [908, 85] width 21 height 20
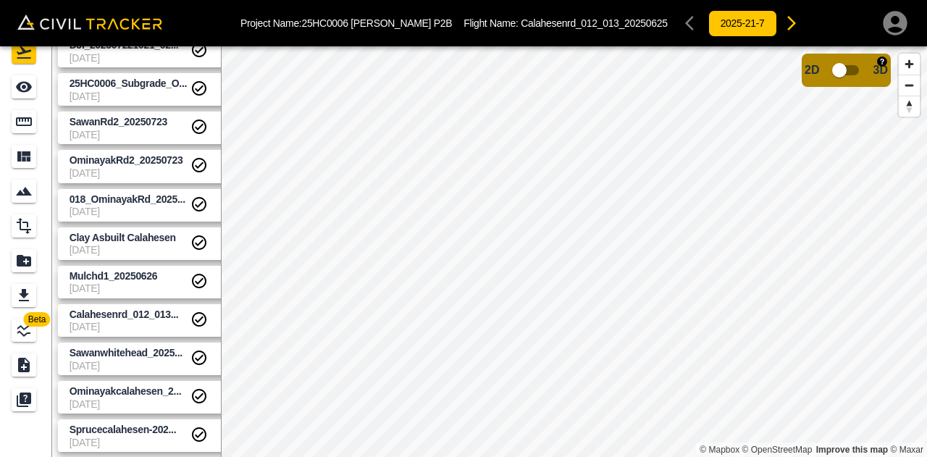
click at [854, 72] on input "checkbox" at bounding box center [839, 70] width 83 height 28
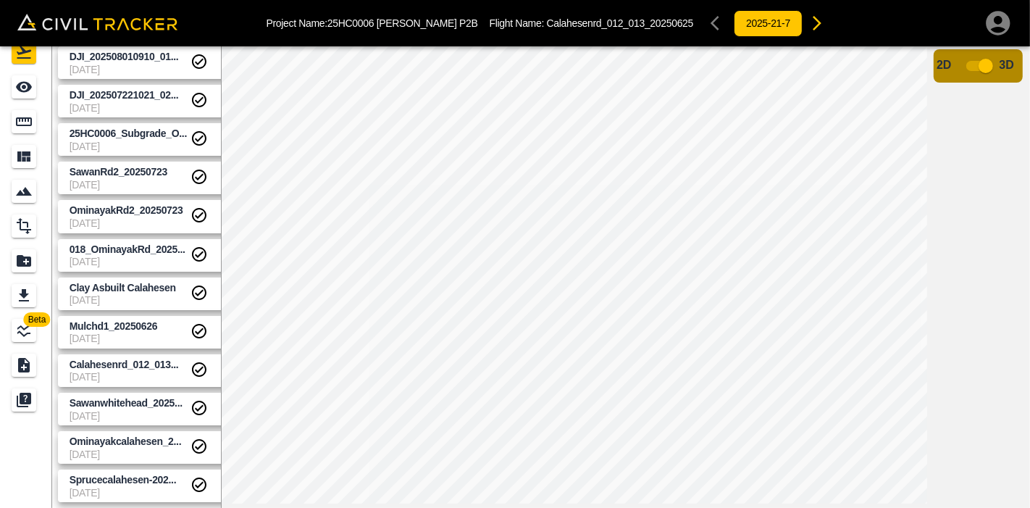
scroll to position [341, 0]
click at [138, 296] on span "[DATE]" at bounding box center [130, 302] width 121 height 12
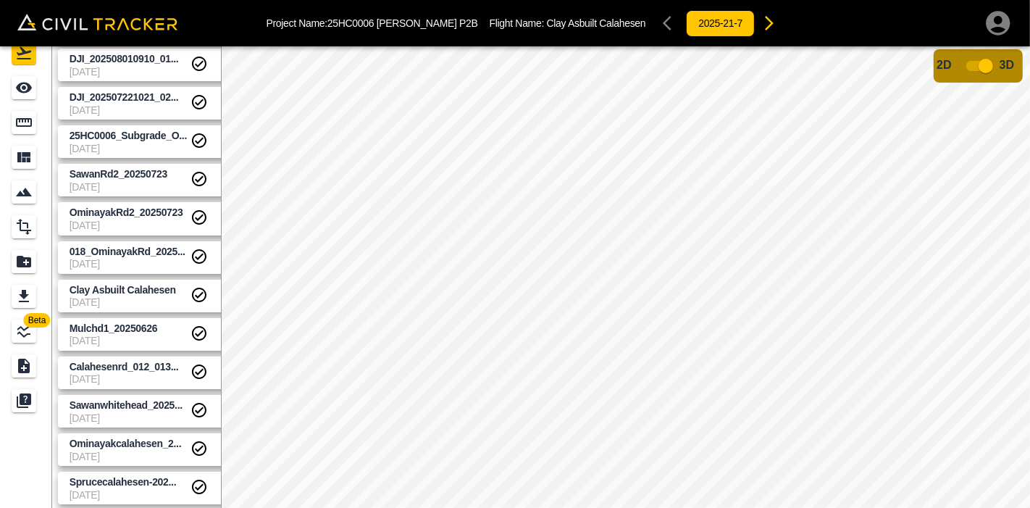
click at [926, 64] on input "checkbox" at bounding box center [985, 66] width 83 height 28
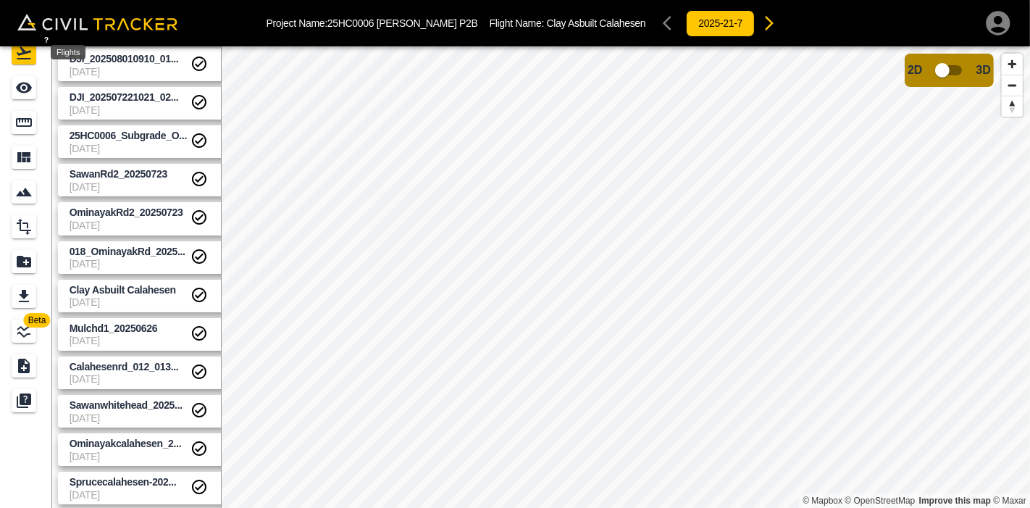
click at [22, 62] on div "Flights" at bounding box center [24, 52] width 25 height 23
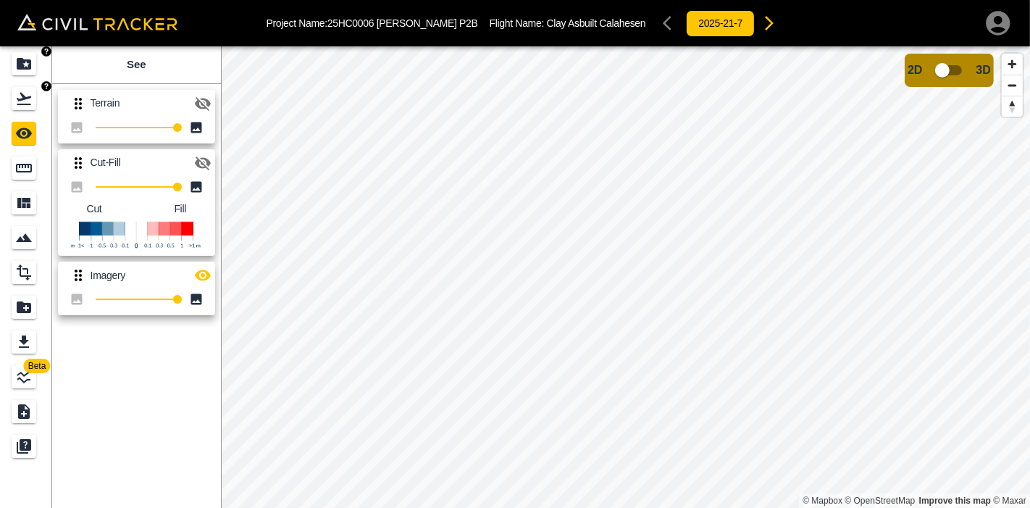
click at [27, 66] on icon "Projects" at bounding box center [23, 63] width 17 height 17
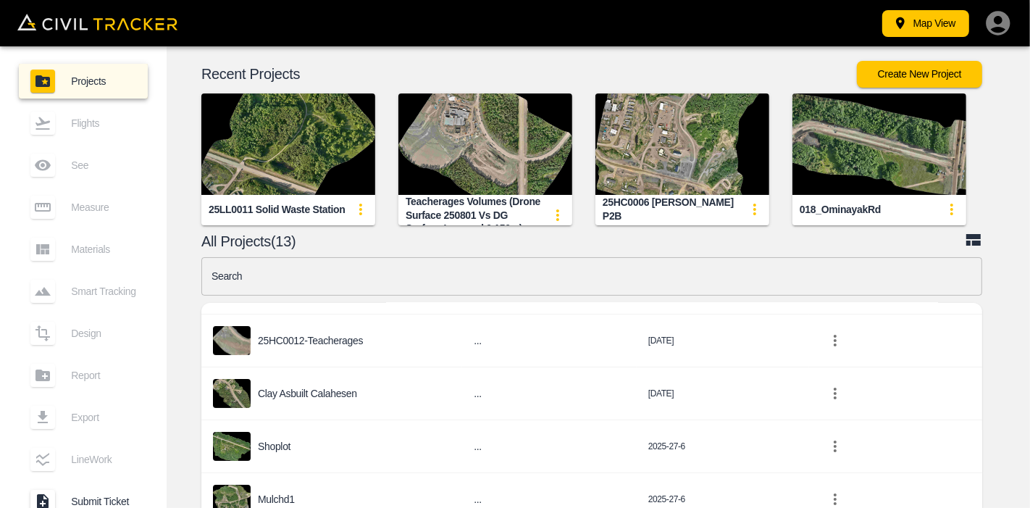
scroll to position [80, 0]
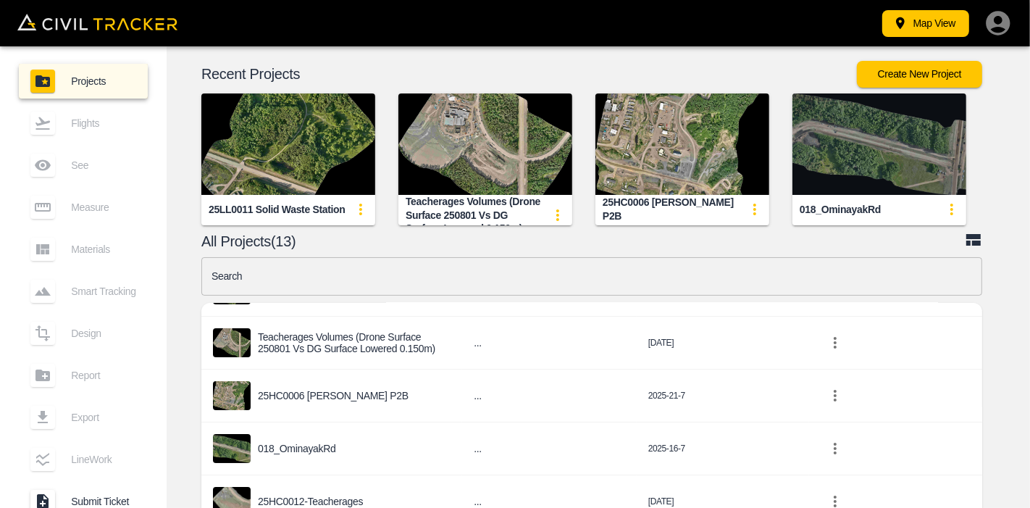
click at [891, 152] on img "button" at bounding box center [879, 143] width 174 height 101
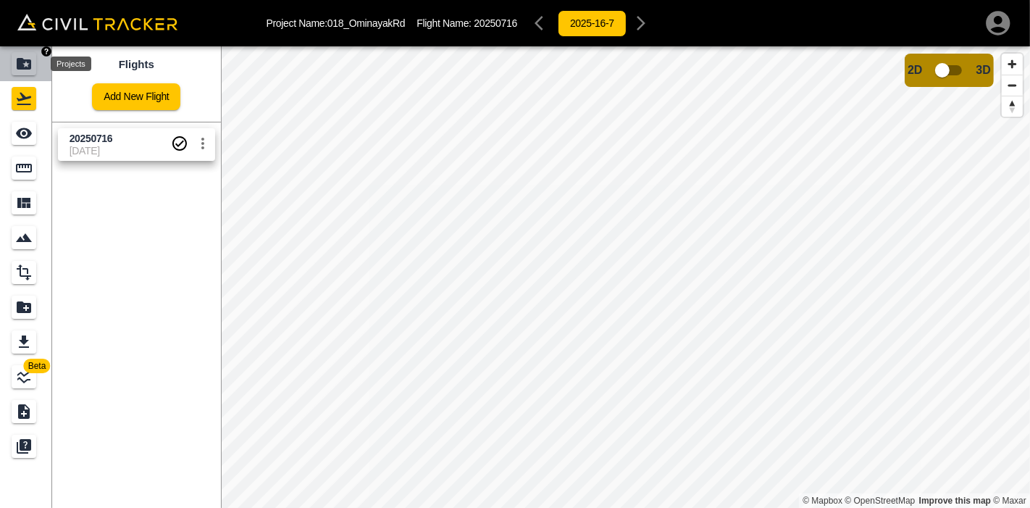
click at [25, 69] on icon "Projects" at bounding box center [24, 64] width 14 height 12
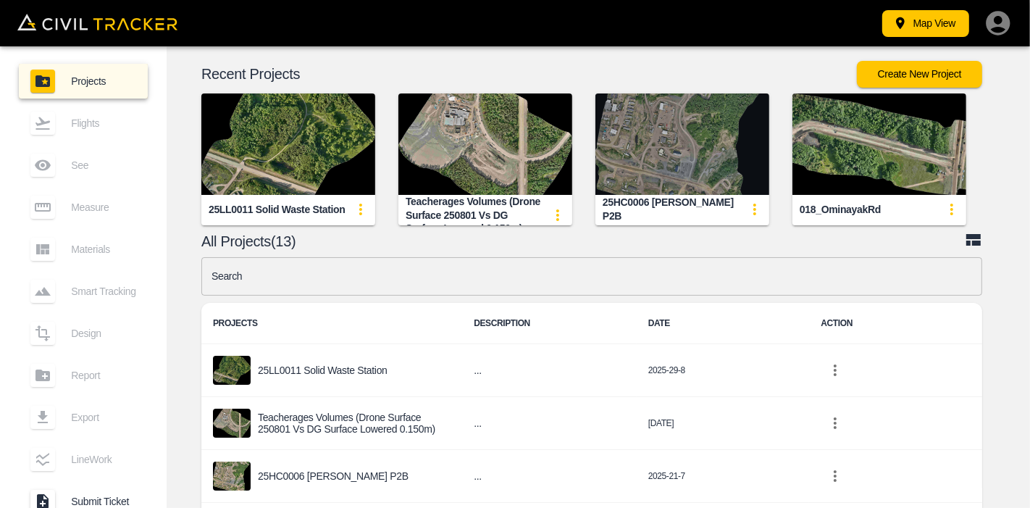
click at [666, 146] on img "button" at bounding box center [682, 143] width 174 height 101
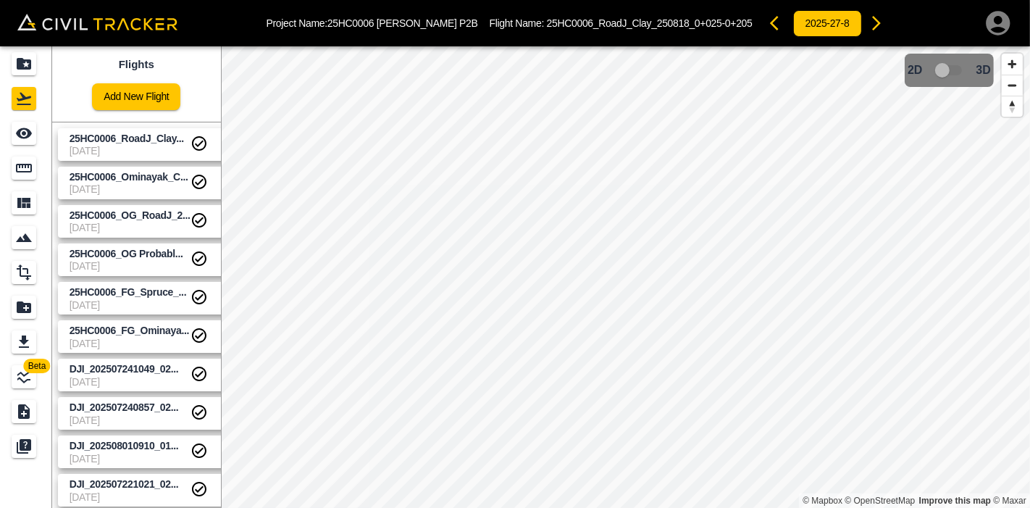
click at [151, 185] on span "[DATE]" at bounding box center [130, 189] width 121 height 12
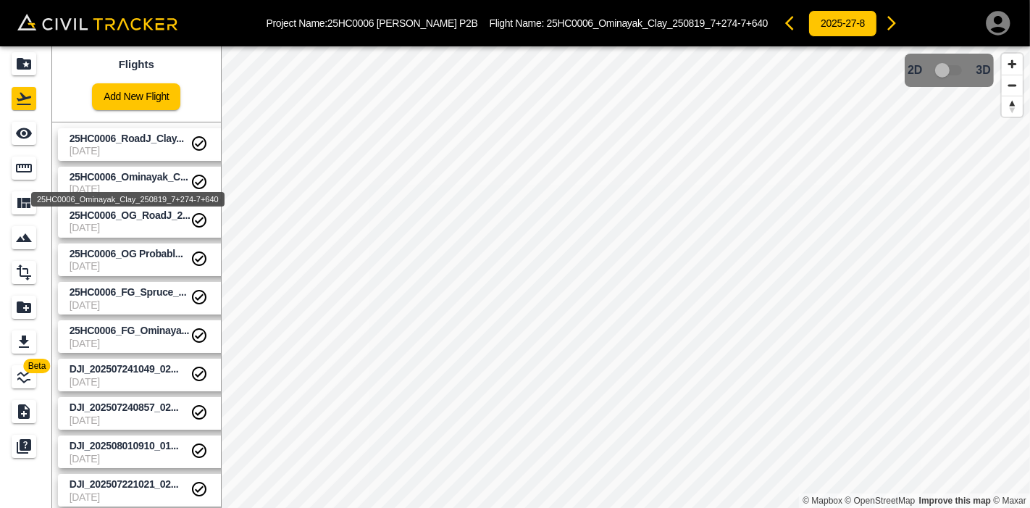
click at [161, 180] on span "25HC0006_Ominayak_C..." at bounding box center [129, 177] width 119 height 12
drag, startPoint x: 173, startPoint y: 182, endPoint x: 149, endPoint y: 181, distance: 23.9
click at [149, 181] on span "25HC0006_Ominayak_C..." at bounding box center [129, 177] width 119 height 12
click at [221, 180] on div "Beta Flights Add New Flight 25HC0006_RoadJ_Clay... [DATE] 25HC0006_Ominayak_C..…" at bounding box center [111, 254] width 222 height 508
click at [216, 180] on icon "settings" at bounding box center [222, 181] width 17 height 17
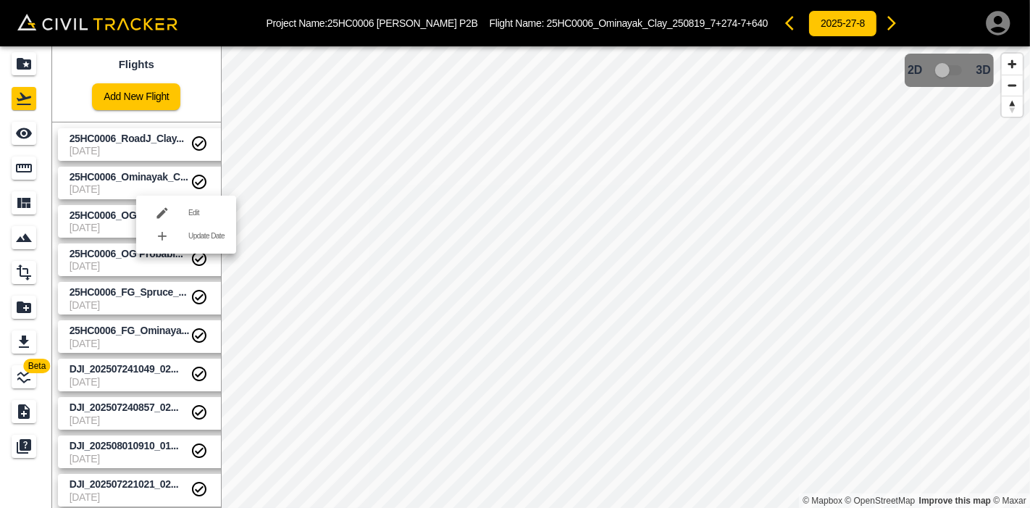
click at [211, 211] on h6 "Edit" at bounding box center [206, 213] width 36 height 9
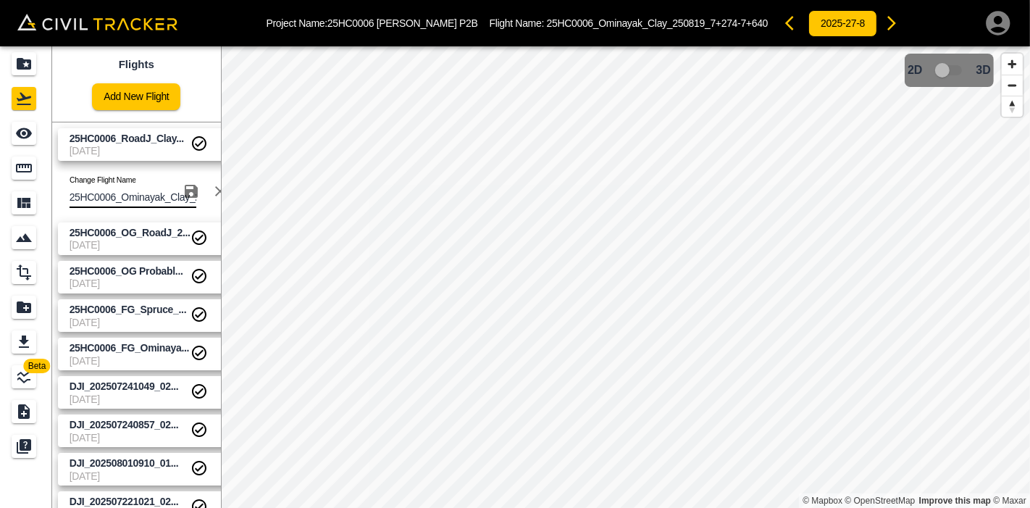
drag, startPoint x: 163, startPoint y: 198, endPoint x: 122, endPoint y: 193, distance: 41.0
click at [122, 193] on input "25HC0006_Ominayak_Clay_250819_7+274-7+640" at bounding box center [133, 197] width 127 height 21
drag, startPoint x: 147, startPoint y: 192, endPoint x: 167, endPoint y: 197, distance: 20.9
click at [167, 197] on input "25HC0006_Clay_Clay_250819_7+274-7+640" at bounding box center [133, 197] width 127 height 21
type input "25HC0006_Clay_Ominayak_250819_7+274-7+640"
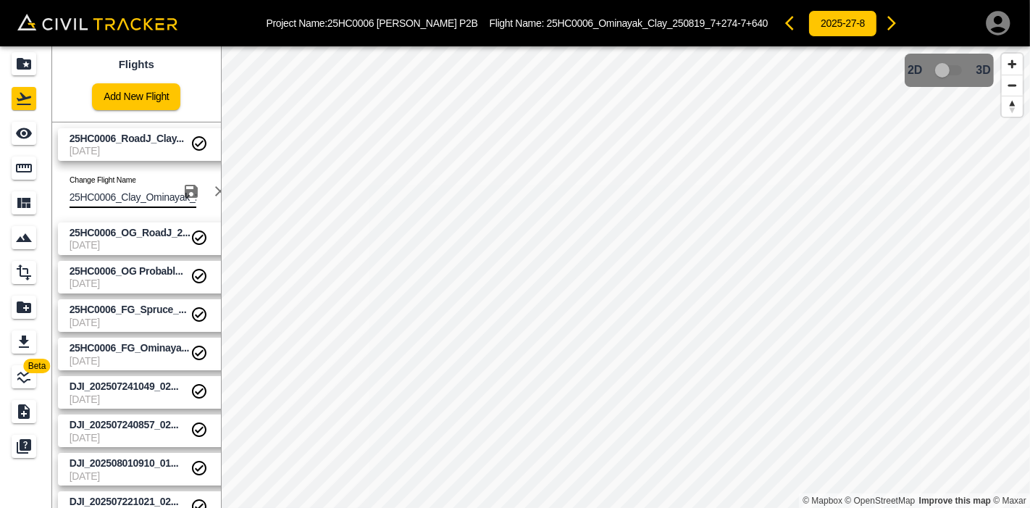
click at [192, 190] on icon "button" at bounding box center [191, 191] width 13 height 13
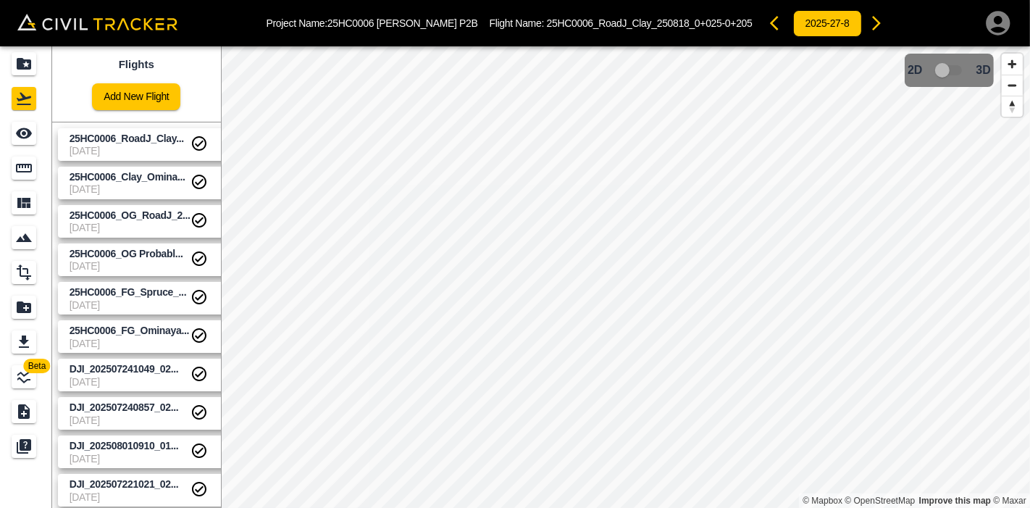
drag, startPoint x: 105, startPoint y: 144, endPoint x: 119, endPoint y: 153, distance: 16.7
click at [105, 145] on span "[DATE]" at bounding box center [130, 151] width 121 height 12
click at [216, 139] on icon "settings" at bounding box center [222, 143] width 17 height 17
click at [201, 177] on h6 "Edit" at bounding box center [206, 174] width 36 height 9
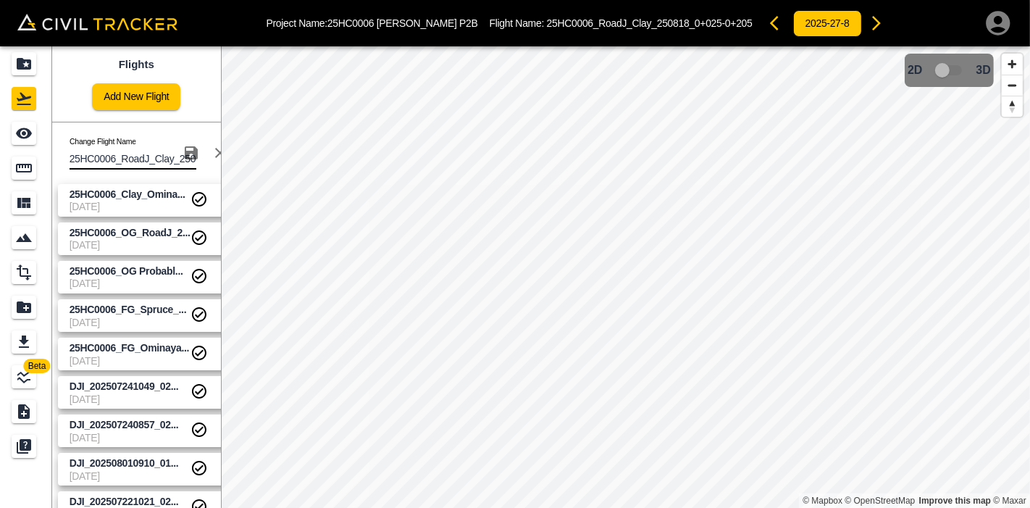
drag, startPoint x: 146, startPoint y: 161, endPoint x: 121, endPoint y: 160, distance: 25.4
click at [121, 160] on input "25HC0006_RoadJ_Clay_250818_0+025-0+205" at bounding box center [133, 158] width 127 height 21
drag, startPoint x: 165, startPoint y: 160, endPoint x: 146, endPoint y: 162, distance: 18.9
click at [146, 162] on input "25HC0006_Clay_Clay_250818_0+025-0+205" at bounding box center [133, 158] width 127 height 21
type input "25HC0006_Clay_RoadJ_250818_0+025-0+205"
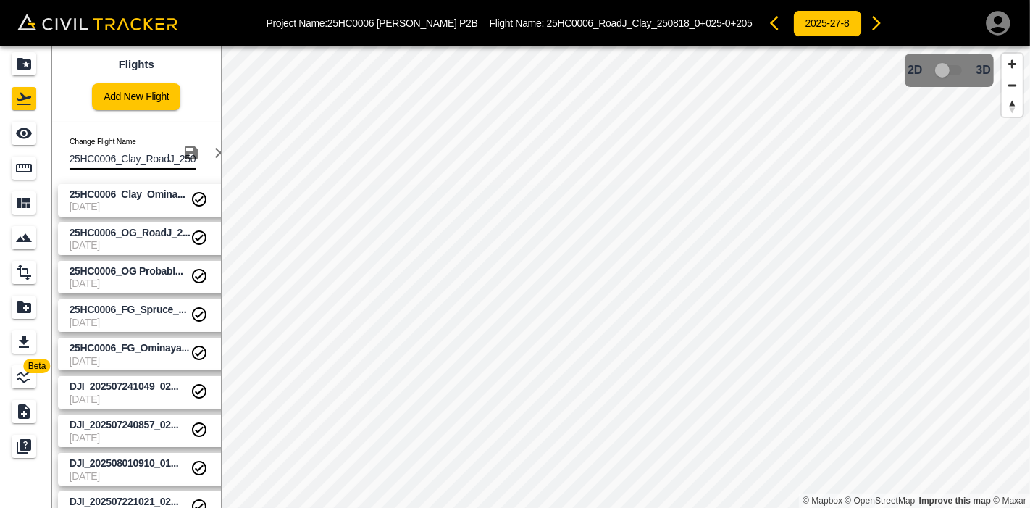
click at [194, 145] on icon "button" at bounding box center [190, 152] width 17 height 17
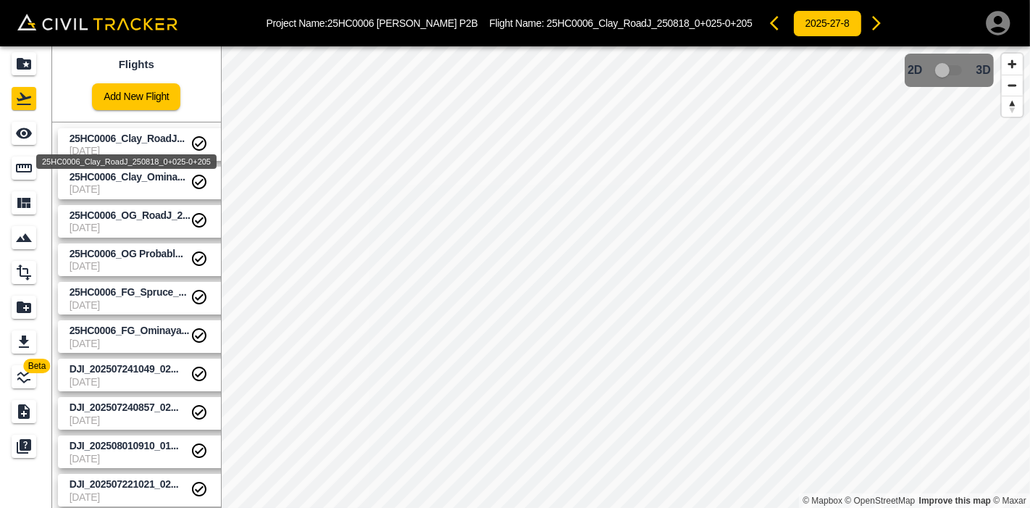
click at [152, 157] on div "25HC0006_Clay_RoadJ_250818_0+025-0+205" at bounding box center [126, 161] width 180 height 14
click at [158, 138] on span "25HC0006_Clay_RoadJ..." at bounding box center [127, 138] width 115 height 12
click at [134, 181] on body "Project Name: 25HC0006 [PERSON_NAME] P2B Flight Name: 25HC0006_Clay_RoadJ_25081…" at bounding box center [515, 254] width 1030 height 508
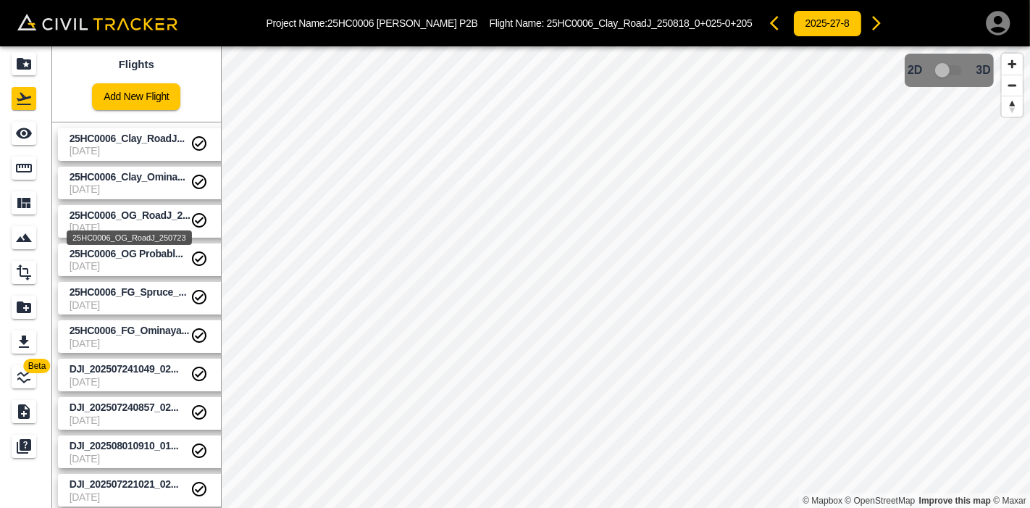
click at [143, 231] on div "25HC0006_OG_RoadJ_250723" at bounding box center [129, 237] width 125 height 14
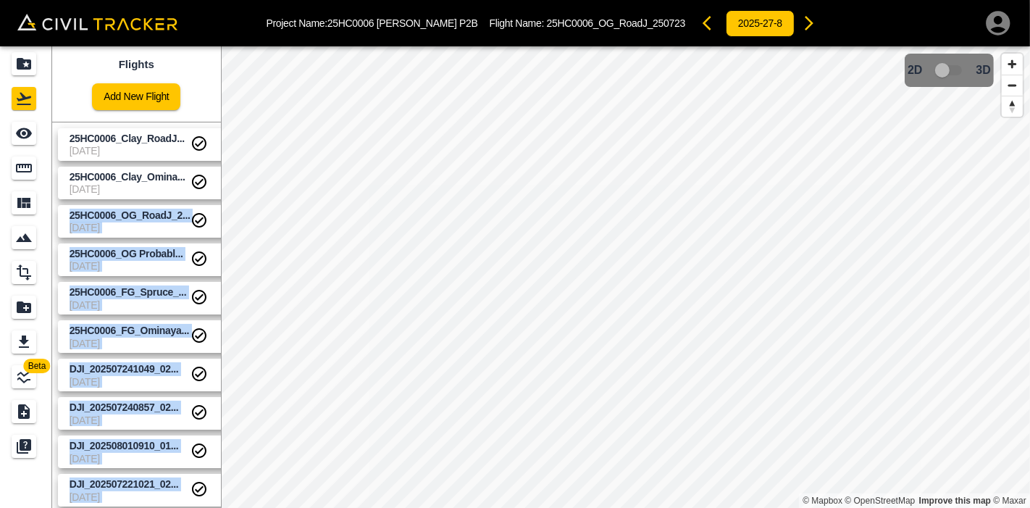
click at [568, 236] on div "Beta Flights Add New Flight 25HC0006_Clay_RoadJ... [DATE] 25HC0006_Clay_Omina..…" at bounding box center [515, 276] width 1030 height 461
click at [146, 216] on span "25HC0006_OG_RoadJ_2..." at bounding box center [130, 215] width 121 height 12
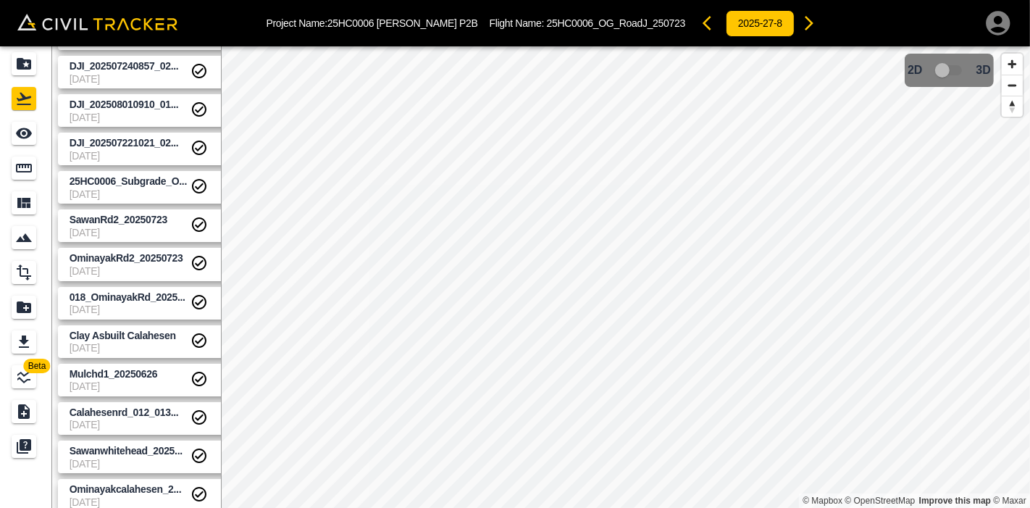
scroll to position [341, 0]
click at [132, 182] on span "25HC0006_Subgrade_O..." at bounding box center [128, 181] width 117 height 12
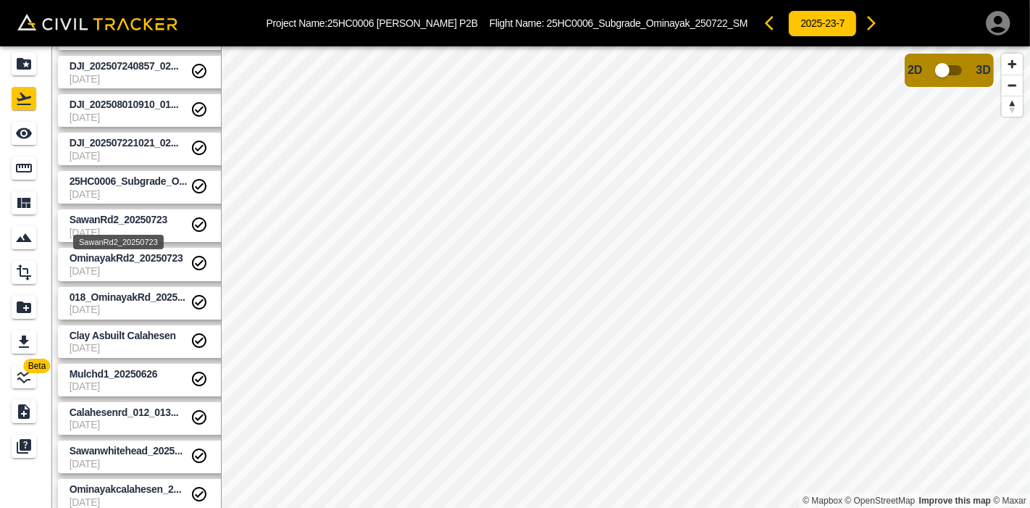
click at [148, 222] on span "SawanRd2_20250723" at bounding box center [119, 220] width 98 height 12
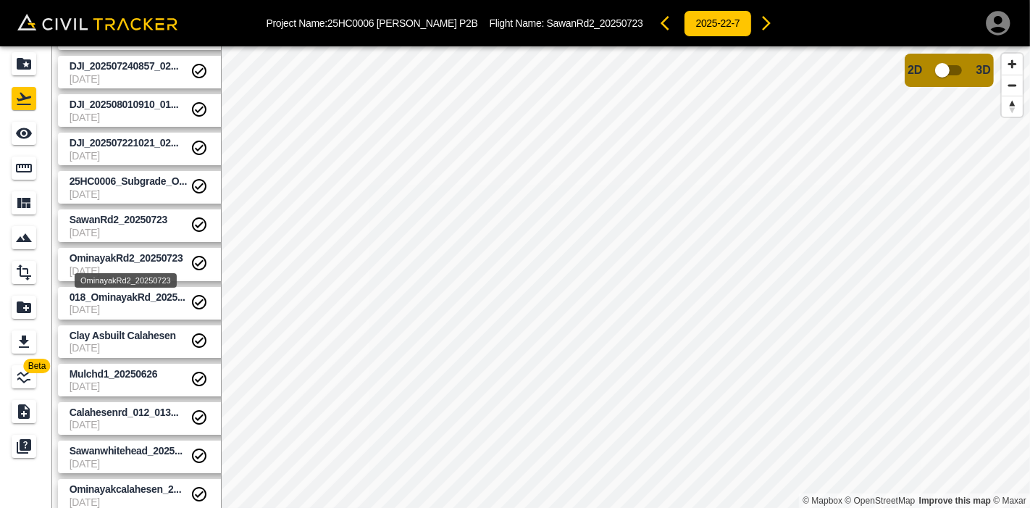
click at [127, 257] on span "OminayakRd2_20250723" at bounding box center [127, 258] width 114 height 12
click at [129, 496] on span "[DATE]" at bounding box center [130, 502] width 121 height 12
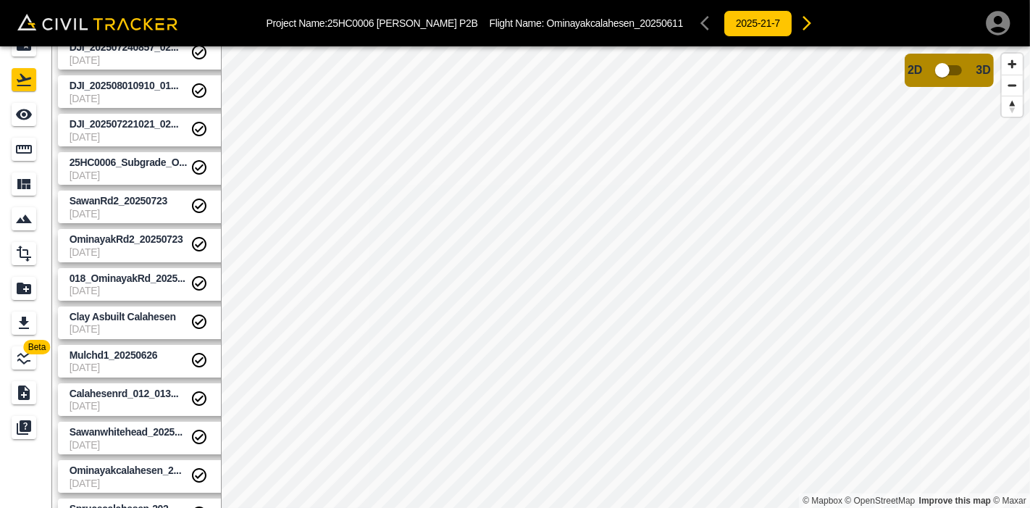
scroll to position [46, 0]
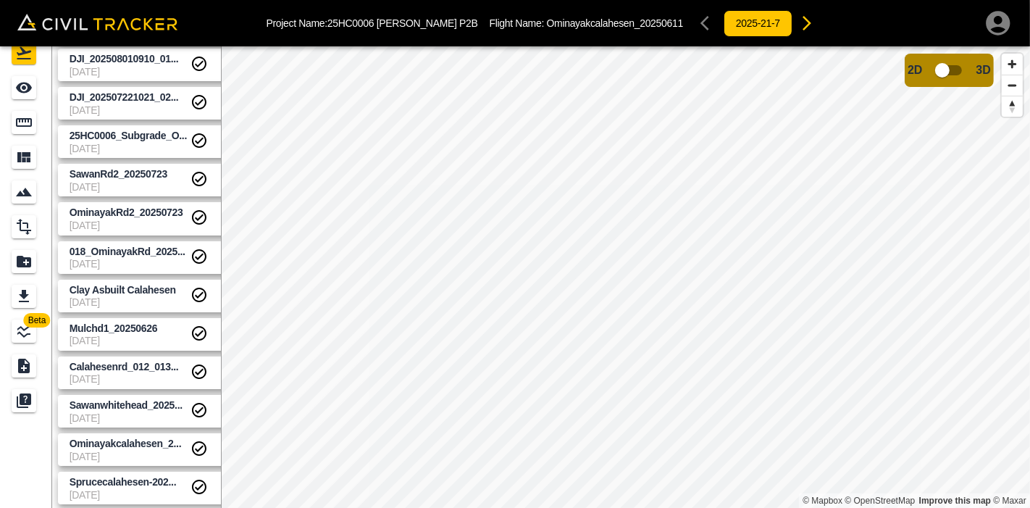
click at [124, 396] on link "Sawanwhitehead_2025... [DATE]" at bounding box center [146, 411] width 177 height 33
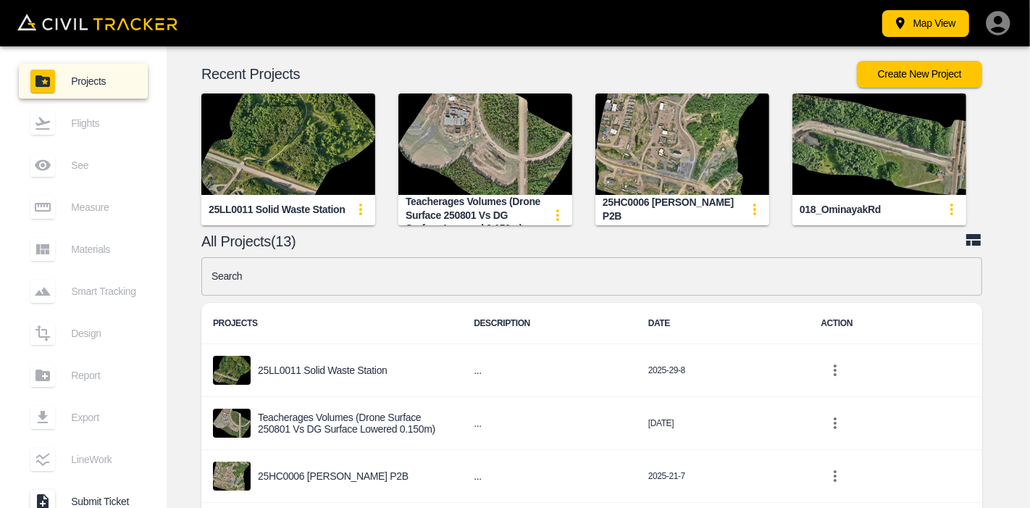
click at [683, 160] on img "button" at bounding box center [682, 143] width 174 height 101
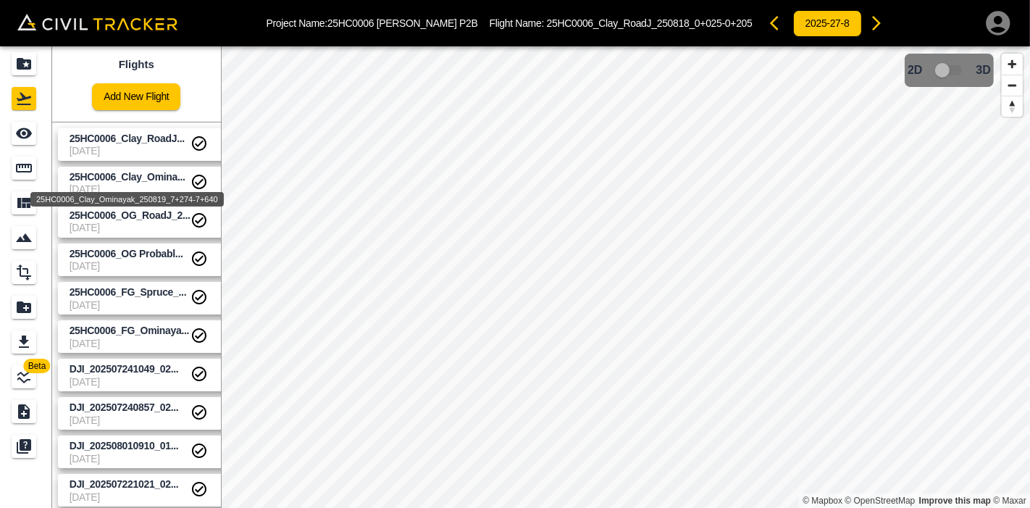
click at [145, 182] on div "25HC0006_Clay_Ominayak_250819_7+274-7+640" at bounding box center [127, 195] width 196 height 26
